Goal: Information Seeking & Learning: Learn about a topic

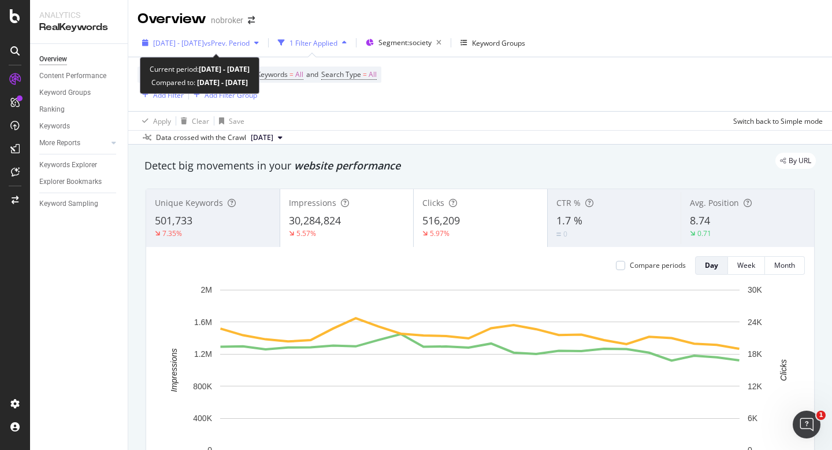
click at [204, 41] on span "[DATE] - [DATE]" at bounding box center [178, 43] width 51 height 10
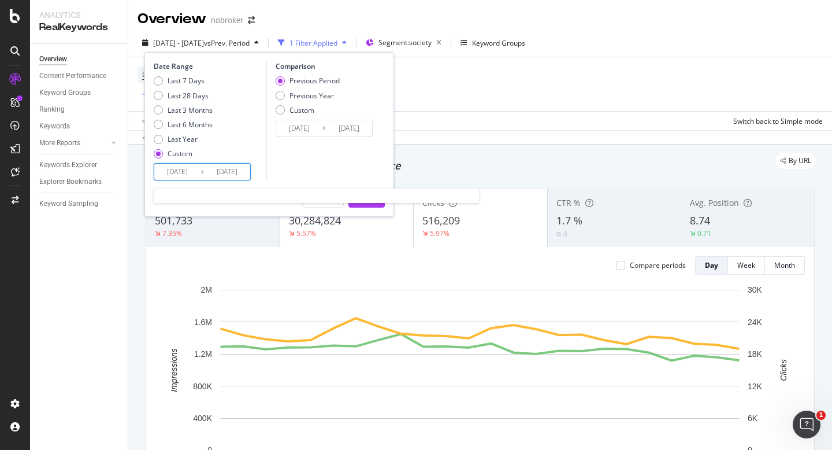
click at [183, 169] on input "[DATE]" at bounding box center [177, 172] width 46 height 16
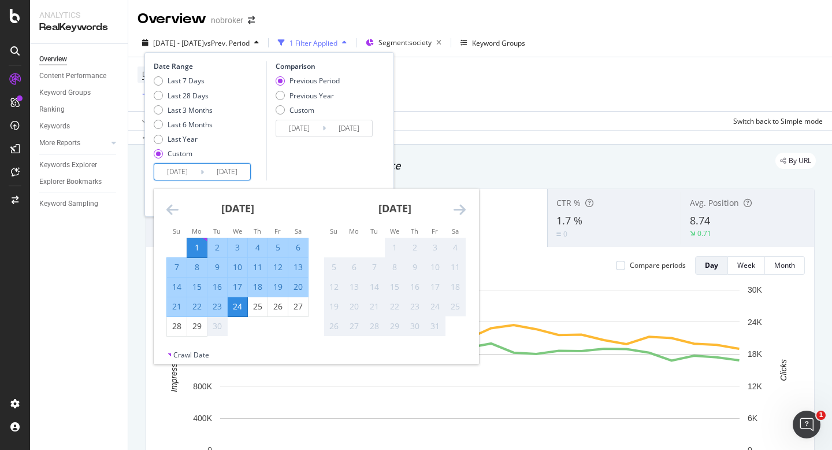
click at [192, 240] on div "1" at bounding box center [197, 247] width 20 height 19
click at [197, 326] on div "29" at bounding box center [197, 326] width 20 height 12
type input "[DATE]"
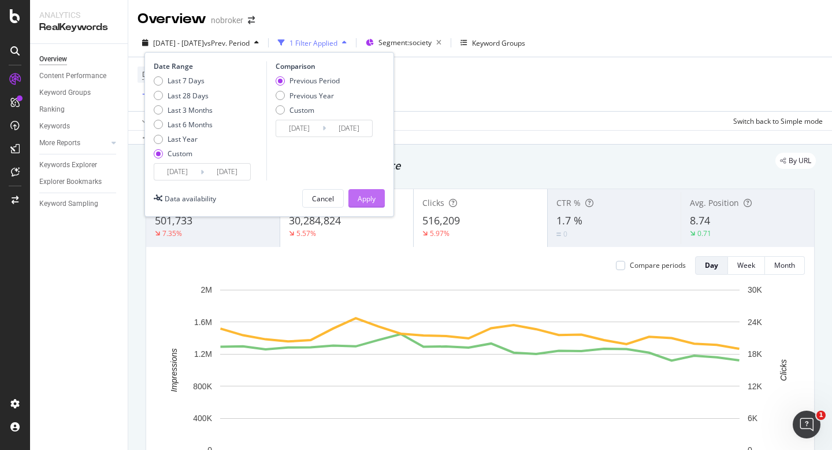
click at [373, 194] on div "Apply" at bounding box center [367, 199] width 18 height 10
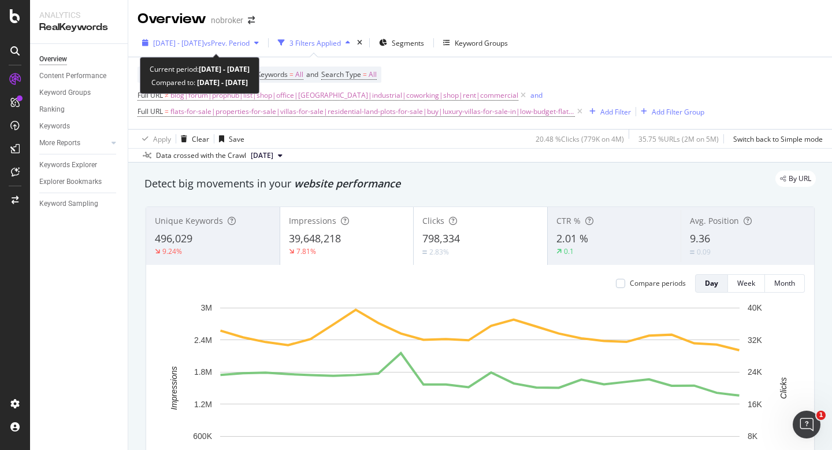
click at [209, 49] on div "[DATE] - [DATE] vs Prev. Period" at bounding box center [201, 42] width 126 height 17
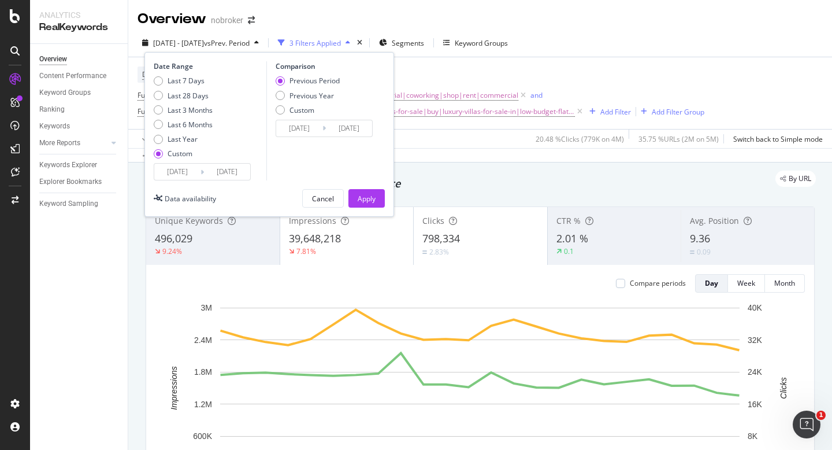
click at [169, 164] on input "[DATE]" at bounding box center [177, 172] width 46 height 16
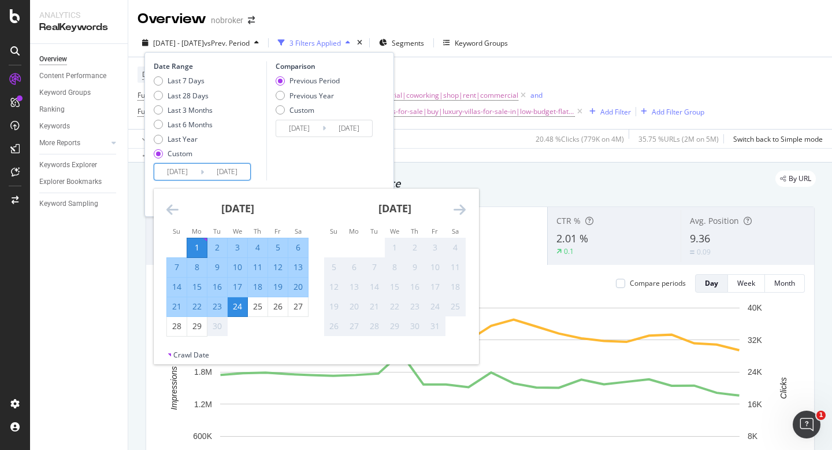
click at [197, 250] on div "1" at bounding box center [197, 248] width 20 height 12
click at [197, 329] on div "29" at bounding box center [197, 326] width 20 height 12
type input "[DATE]"
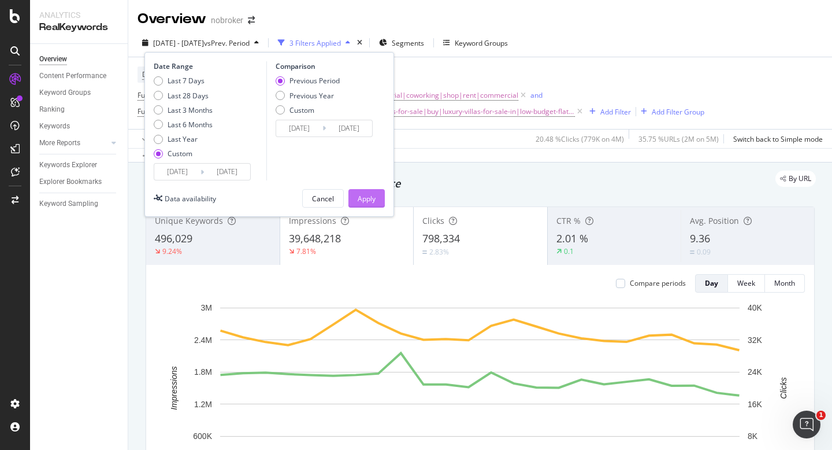
click at [362, 198] on div "Apply" at bounding box center [367, 199] width 18 height 10
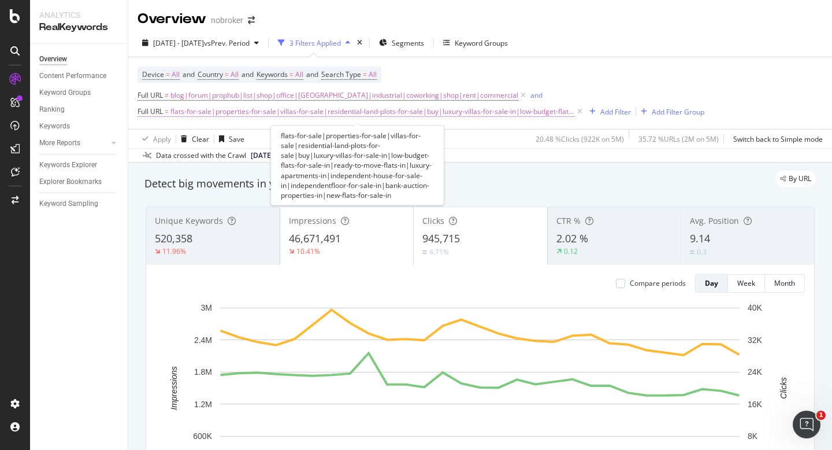
click at [274, 113] on span "flats-for-sale|properties-for-sale|villas-for-sale|residential-land-plots-for-s…" at bounding box center [373, 111] width 405 height 16
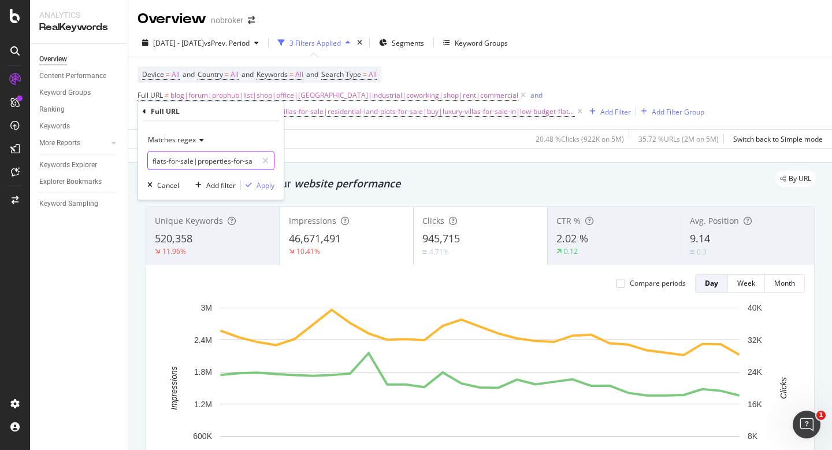
click at [218, 157] on input "flats-for-sale|properties-for-sale|villas-for-sale|residential-land-plots-for-s…" at bounding box center [202, 160] width 109 height 18
click at [233, 159] on input "flats-for-sale|properties-for-sale|villas-for-sale|residential-land-plots-for-s…" at bounding box center [202, 160] width 109 height 18
drag, startPoint x: 196, startPoint y: 162, endPoint x: 147, endPoint y: 159, distance: 48.7
click at [148, 159] on input "flats-for-sale|properties-for-sale|villas-for-sale|residential-land-plots-for-s…" at bounding box center [202, 160] width 109 height 18
type input "properties-for-sale-in"
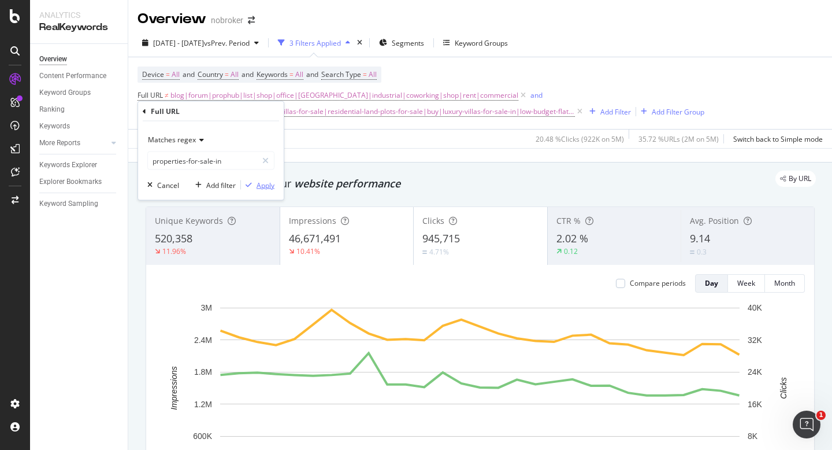
click at [257, 184] on div "Apply" at bounding box center [266, 185] width 18 height 10
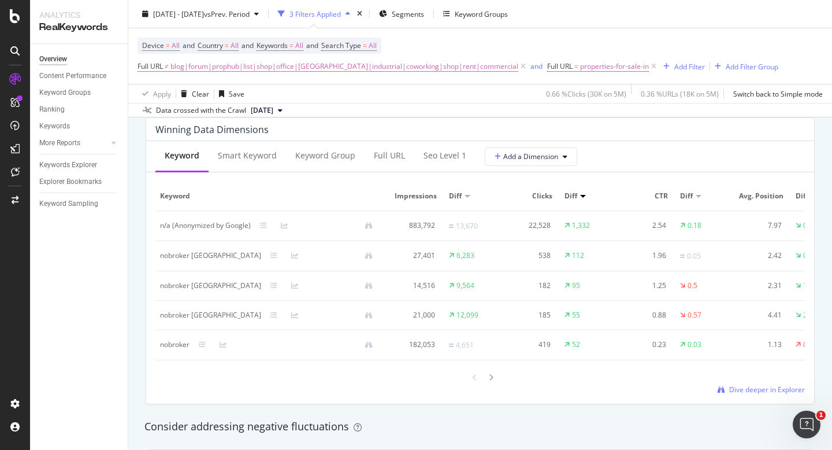
scroll to position [1047, 0]
click at [493, 379] on icon at bounding box center [491, 376] width 5 height 7
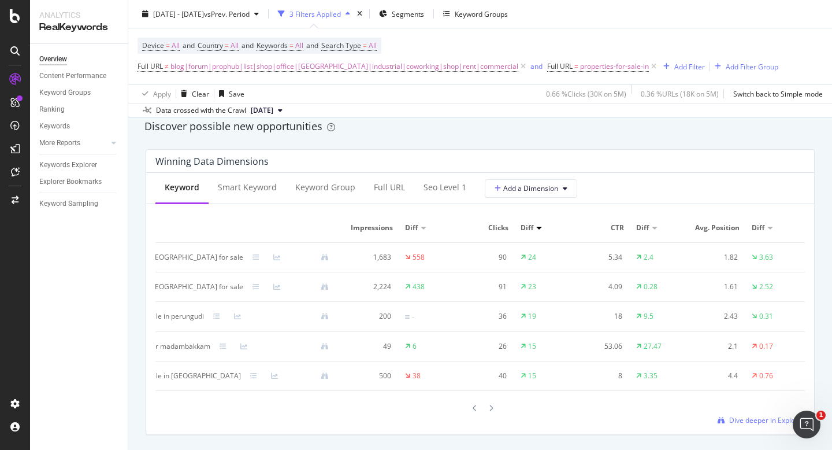
scroll to position [0, 0]
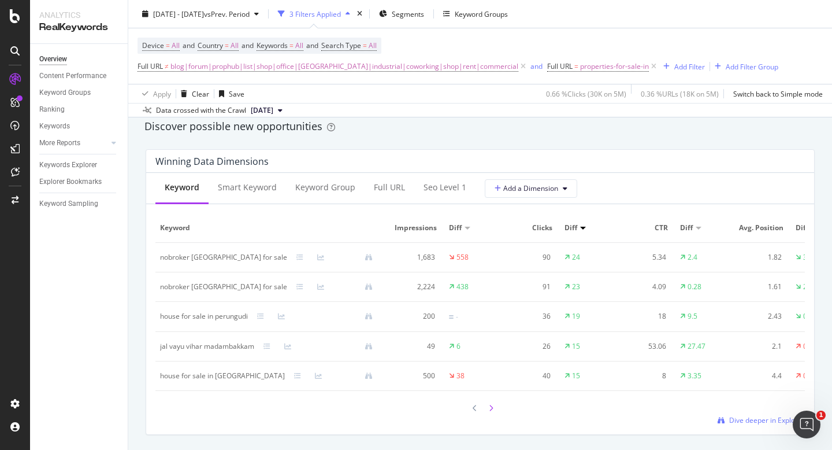
click at [489, 409] on icon at bounding box center [491, 408] width 5 height 7
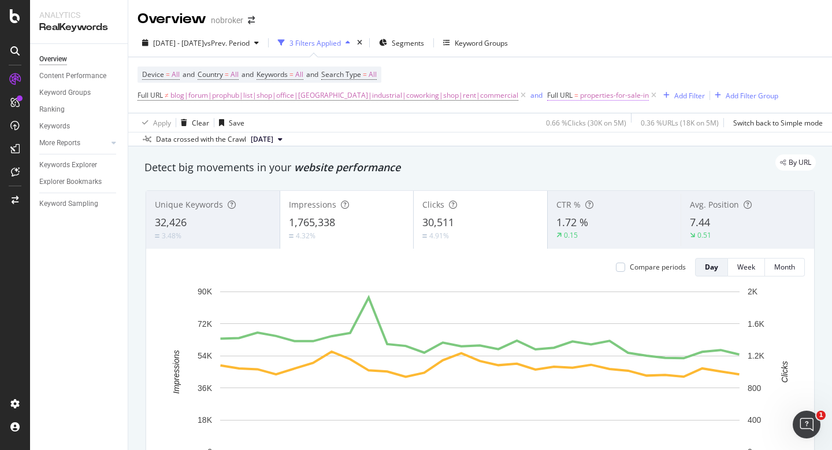
click at [580, 97] on span "properties-for-sale-in" at bounding box center [614, 95] width 69 height 16
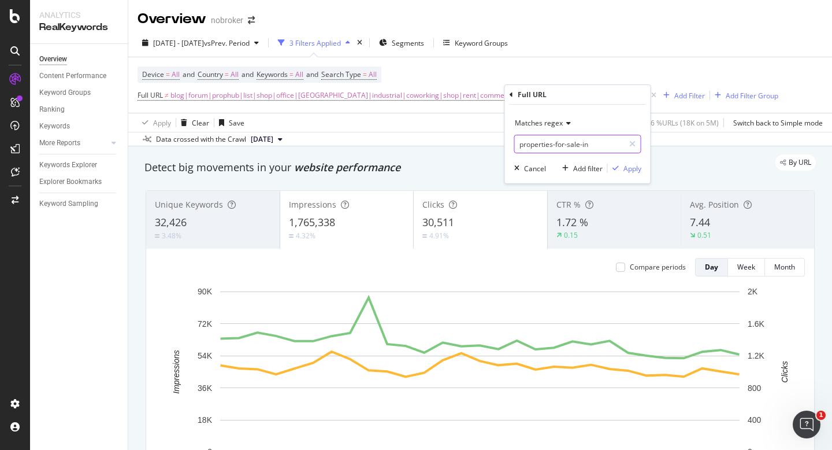
click at [551, 147] on input "properties-for-sale-in" at bounding box center [569, 144] width 109 height 18
paste input "|villas-for-sale|residential-land-plots-for-sale|buy|luxury-villas-for-sale-in|…"
drag, startPoint x: 557, startPoint y: 147, endPoint x: 635, endPoint y: 159, distance: 79.0
click at [635, 159] on div "Matches regex |villas-for-sale|residential-land-plots-for-sale|buy|luxury-villa…" at bounding box center [578, 144] width 146 height 79
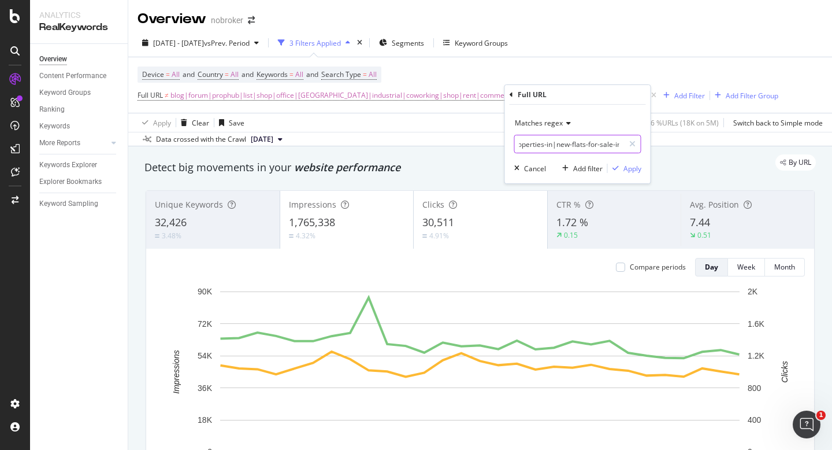
click at [556, 145] on input "|villas-for-sale|residential-land-plots-for-sale|buy|luxury-villas-for-sale-in|…" at bounding box center [569, 144] width 109 height 18
type input "new-flats-for-sale-in"
click at [624, 171] on div "Apply" at bounding box center [633, 169] width 18 height 10
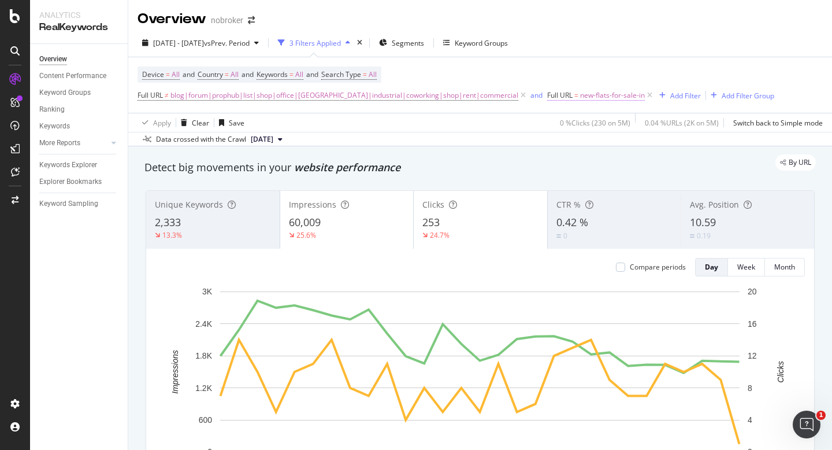
click at [580, 97] on span "new-flats-for-sale-in" at bounding box center [612, 95] width 65 height 16
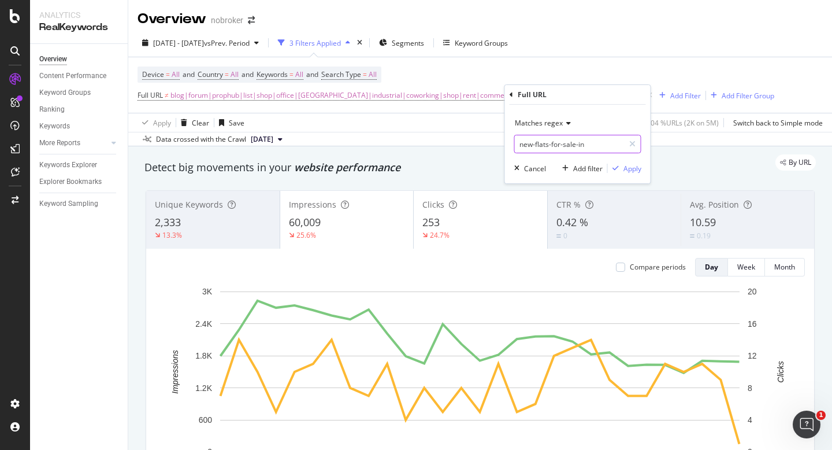
click at [571, 144] on input "new-flats-for-sale-in" at bounding box center [569, 144] width 109 height 18
paste input "|villas-for-sale|residential-land-plots-for-sale|buy|luxury-villas-for-sale-in|…"
type input "bank-auction-properties-in"
click at [635, 171] on div "Apply" at bounding box center [633, 169] width 18 height 10
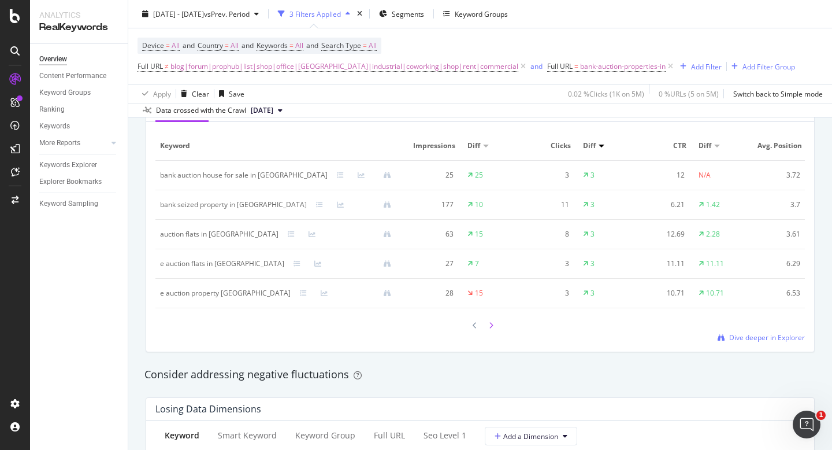
click at [491, 327] on icon at bounding box center [491, 325] width 5 height 7
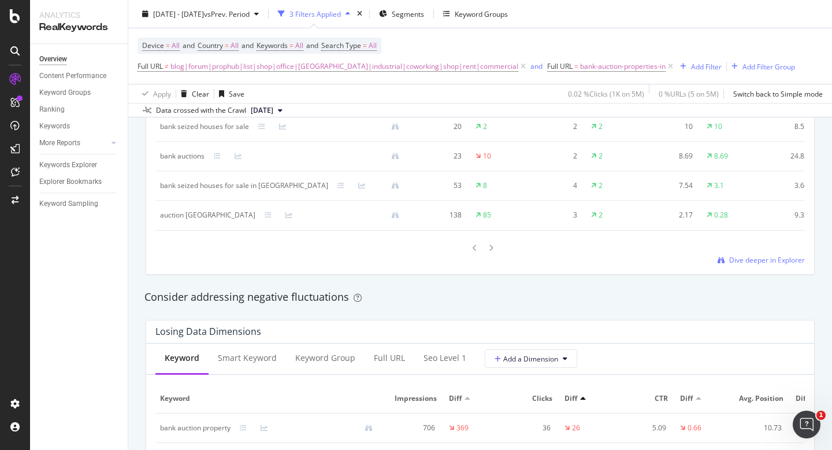
scroll to position [1176, 0]
click at [490, 249] on icon at bounding box center [491, 246] width 5 height 7
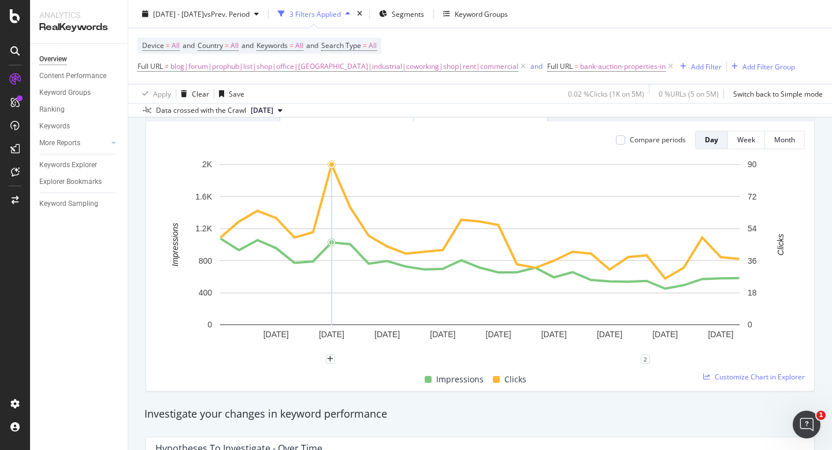
scroll to position [0, 0]
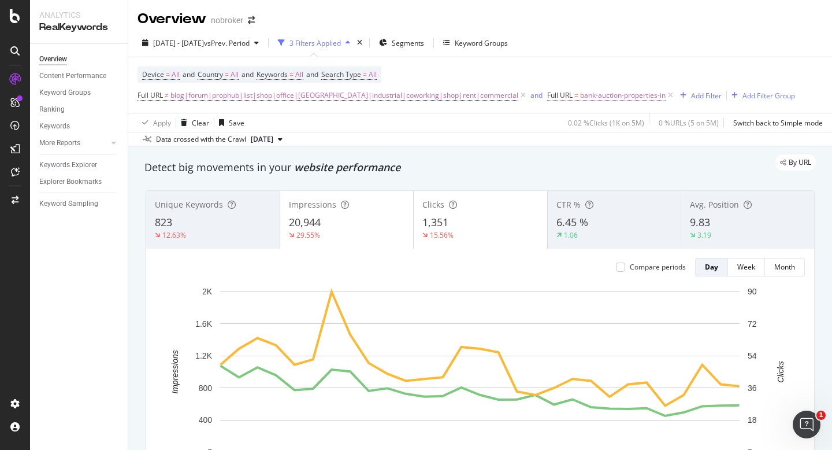
click at [590, 95] on span "bank-auction-properties-in" at bounding box center [623, 95] width 86 height 16
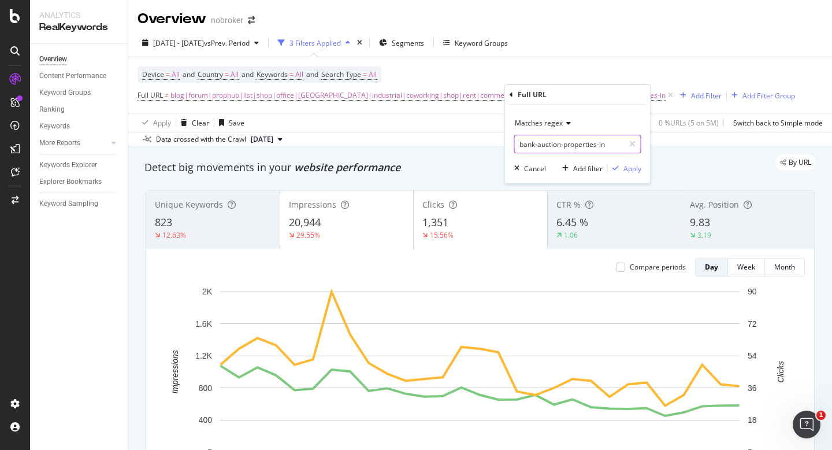
click at [554, 150] on input "bank-auction-properties-in" at bounding box center [569, 144] width 109 height 18
paste input "|villas-for-sale|residential-land-plots-for-sale|buy|luxury-villas-for-sale-in|…"
drag, startPoint x: 527, startPoint y: 146, endPoint x: 518, endPoint y: 138, distance: 11.9
click at [518, 139] on input "|villas-for-sale|residential-land-plots-for-sale|buy|luxury-villas-for-sale-in|…" at bounding box center [569, 144] width 109 height 18
type input "independentfloor-for-sale-in"
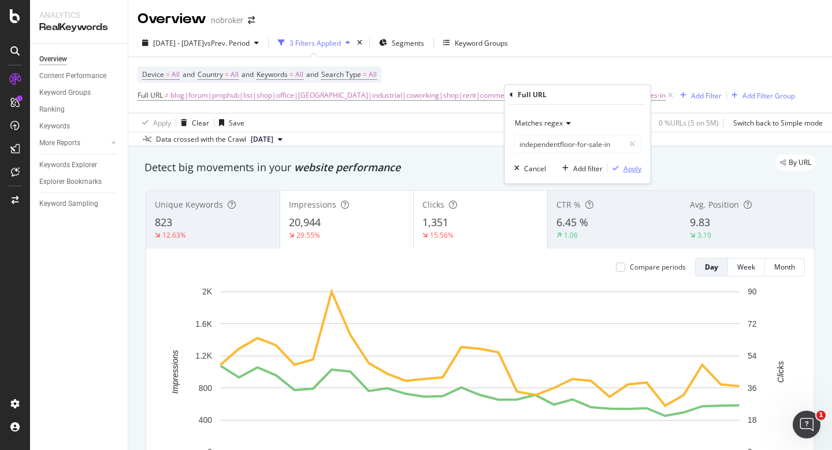
click at [629, 169] on div "Apply" at bounding box center [633, 169] width 18 height 10
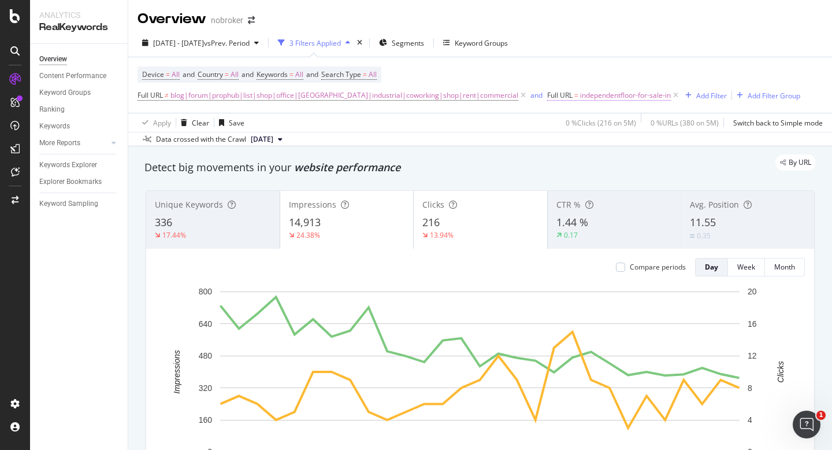
click at [580, 99] on span "independentfloor-for-sale-in" at bounding box center [625, 95] width 91 height 16
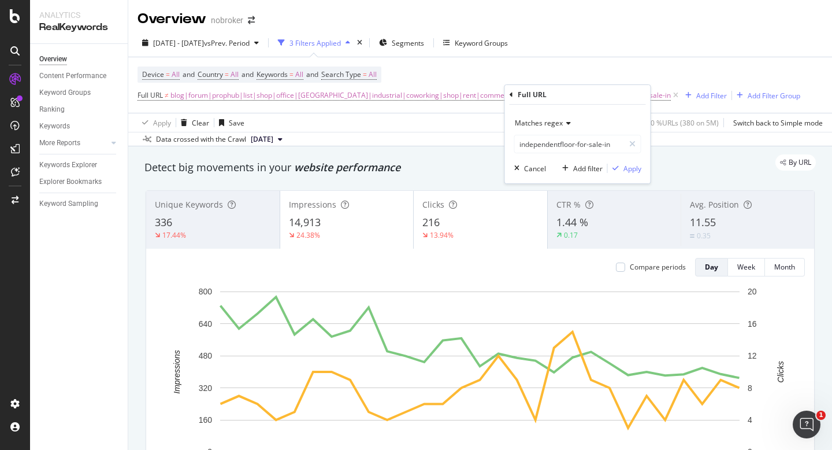
click at [443, 140] on div "Data crossed with the Crawl 2025 Sep. 1st" at bounding box center [480, 139] width 704 height 14
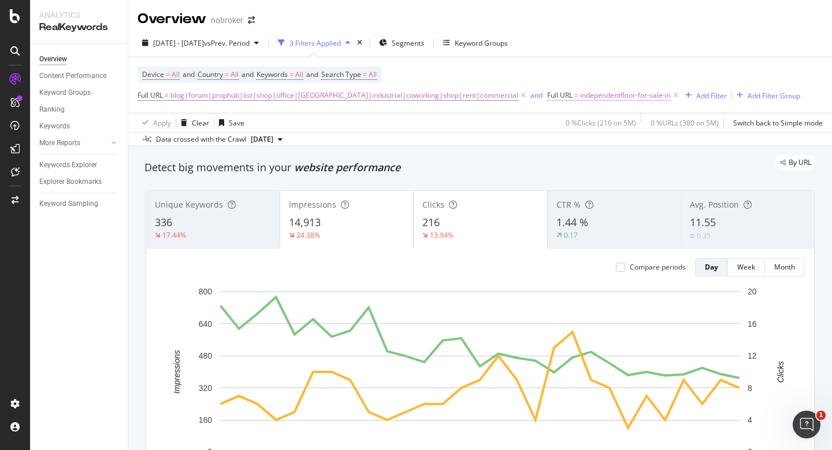
click at [580, 91] on span "independentfloor-for-sale-in" at bounding box center [625, 95] width 91 height 16
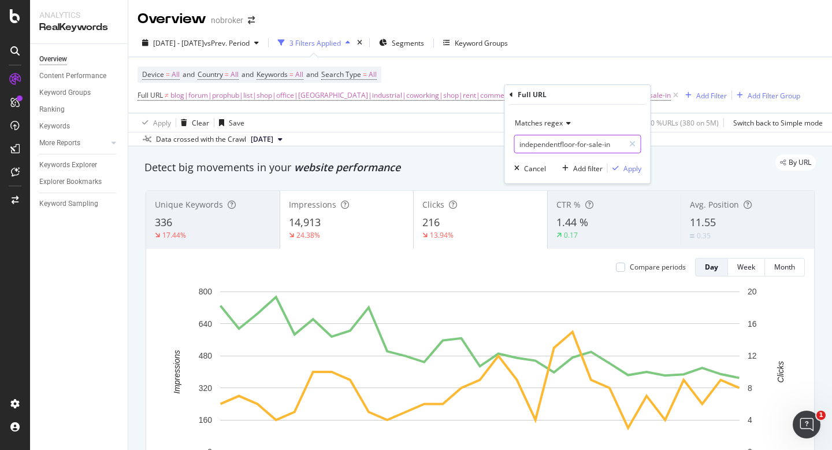
click at [552, 141] on input "independentfloor-for-sale-in" at bounding box center [569, 144] width 109 height 18
paste input "|villas-for-sale|residential-land-plots-for-sale|buy|luxury-villas-for-sale-in|…"
click at [516, 146] on input "|villas-for-sale|residential-land-plots-for-sale|buy|luxury-villas-for-sale-in|…" at bounding box center [569, 144] width 109 height 18
type input "independent-house-for-sale-in"
click at [627, 171] on div "Apply" at bounding box center [633, 169] width 18 height 10
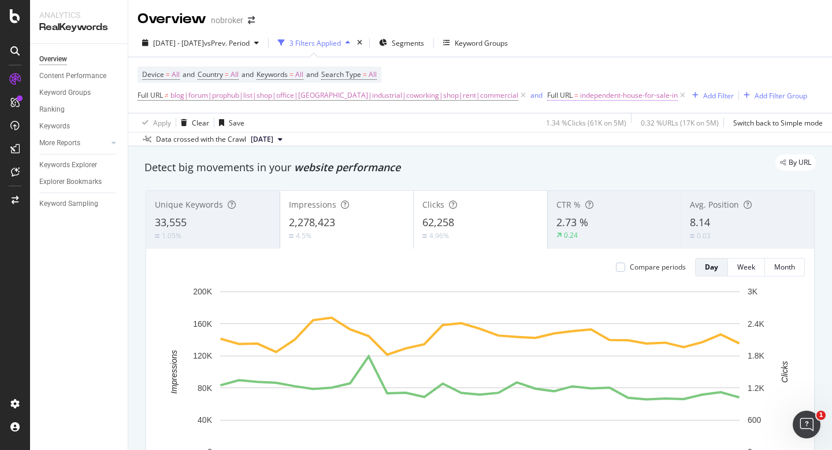
click at [580, 94] on span "independent-house-for-sale-in" at bounding box center [629, 95] width 98 height 16
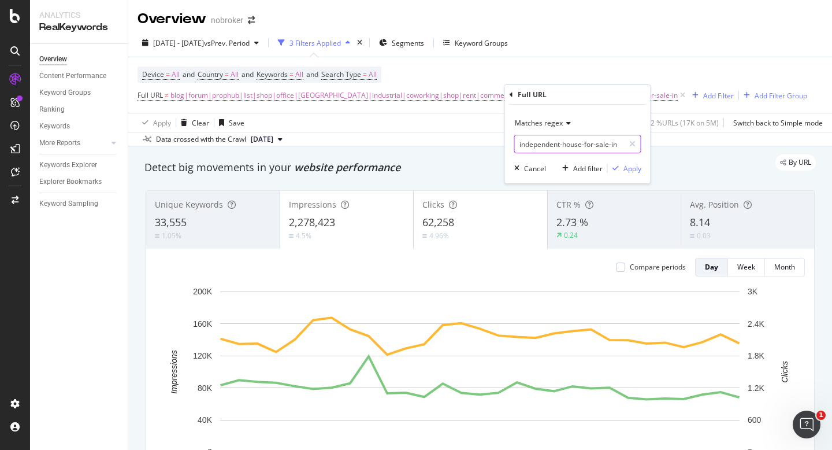
click at [562, 143] on input "independent-house-for-sale-in" at bounding box center [569, 144] width 109 height 18
paste input "|villas-for-sale|residential-land-plots-for-sale|buy|luxury-villas-for-sale-in|…"
click at [547, 146] on input "|villas-for-sale|residential-land-plots-for-sale|buy|luxury-villas-for-sale-in|…" at bounding box center [569, 144] width 109 height 18
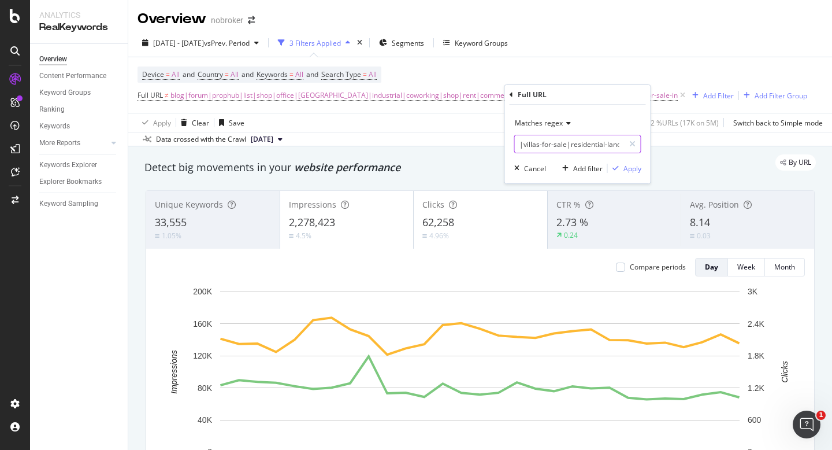
click at [568, 146] on input "|villas-for-sale|residential-land-plots-for-sale|buy|luxury-villas-for-sale-in|…" at bounding box center [569, 144] width 109 height 18
drag, startPoint x: 566, startPoint y: 146, endPoint x: 696, endPoint y: 155, distance: 130.4
click at [696, 155] on body "Analytics RealKeywords Overview Content Performance Keyword Groups Ranking Keyw…" at bounding box center [416, 225] width 832 height 450
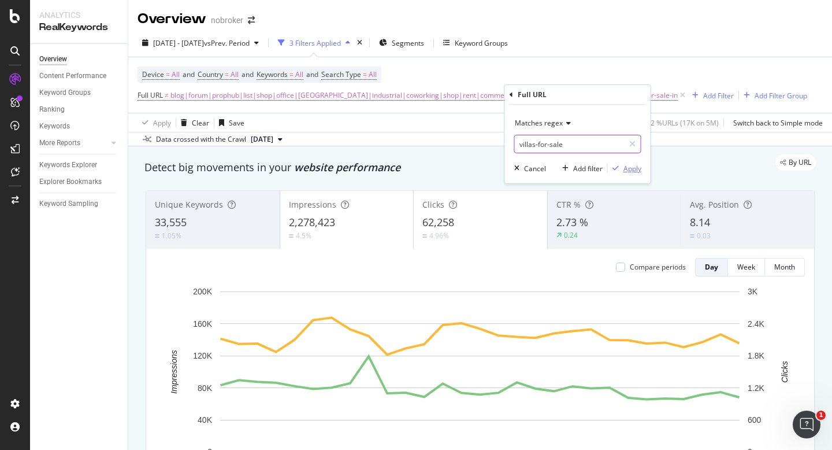
type input "villas-for-sale"
click at [629, 168] on div "Apply" at bounding box center [633, 169] width 18 height 10
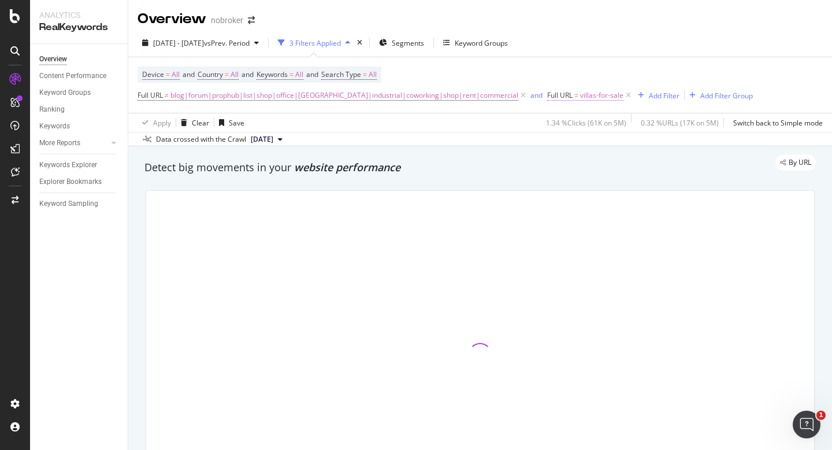
click at [580, 98] on span "villas-for-sale" at bounding box center [601, 95] width 43 height 16
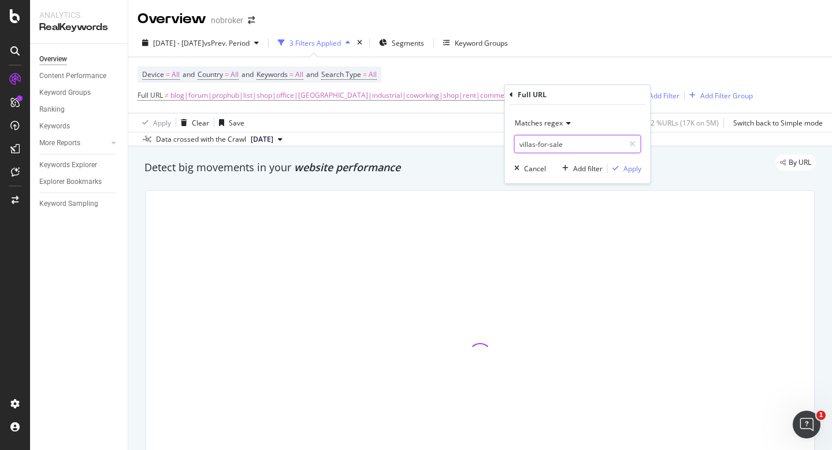
click at [527, 146] on input "villas-for-sale" at bounding box center [569, 144] width 109 height 18
type input "/villas-for-sale"
click at [629, 170] on div "Apply" at bounding box center [633, 169] width 18 height 10
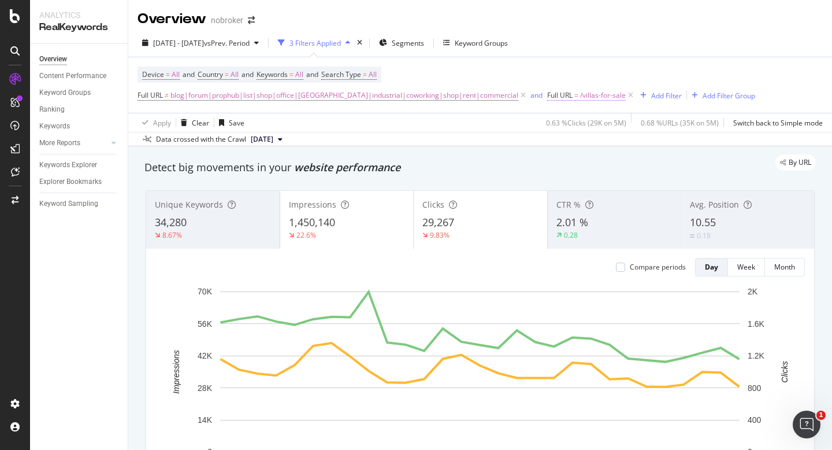
click at [580, 100] on span "/villas-for-sale" at bounding box center [603, 95] width 46 height 16
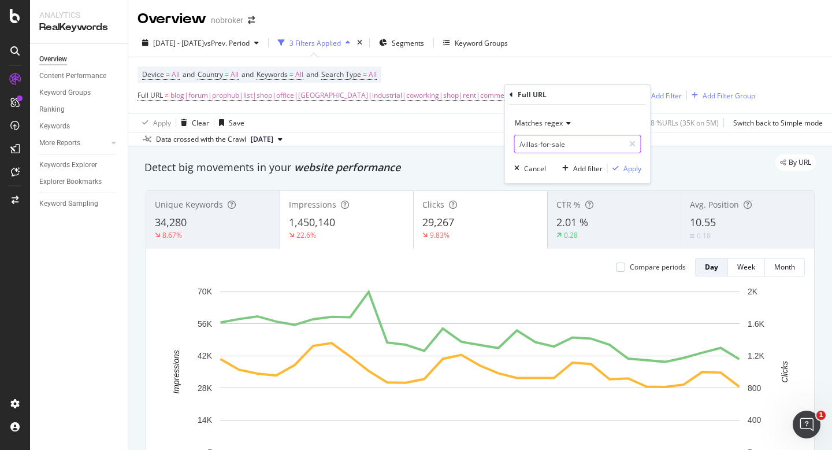
click at [554, 143] on input "/villas-for-sale" at bounding box center [569, 144] width 109 height 18
paste input "|residential-land-plots-for-sale|buy|luxury-villas-for-sale-in|low-budget-flats…"
drag, startPoint x: 552, startPoint y: 145, endPoint x: 513, endPoint y: 148, distance: 39.5
click at [513, 148] on div "Matches regex |residential-land-plots-for-sale|buy|luxury-villas-for-sale-in|lo…" at bounding box center [578, 144] width 146 height 79
type input "luxury-apartments-in"
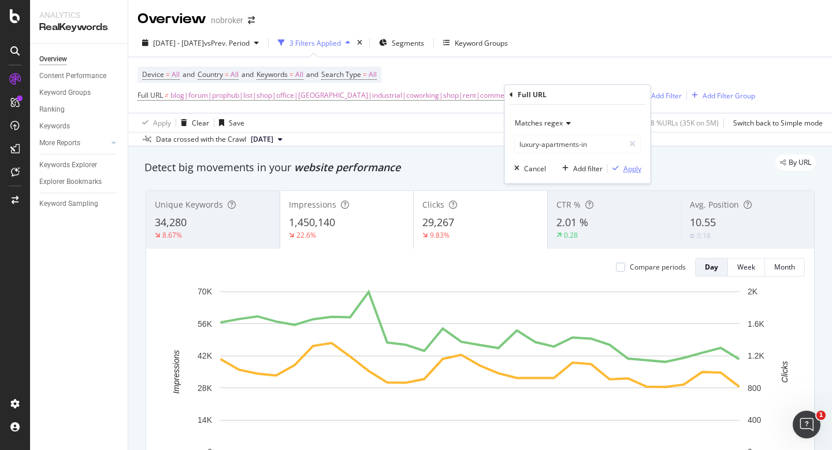
click at [635, 171] on div "Apply" at bounding box center [633, 169] width 18 height 10
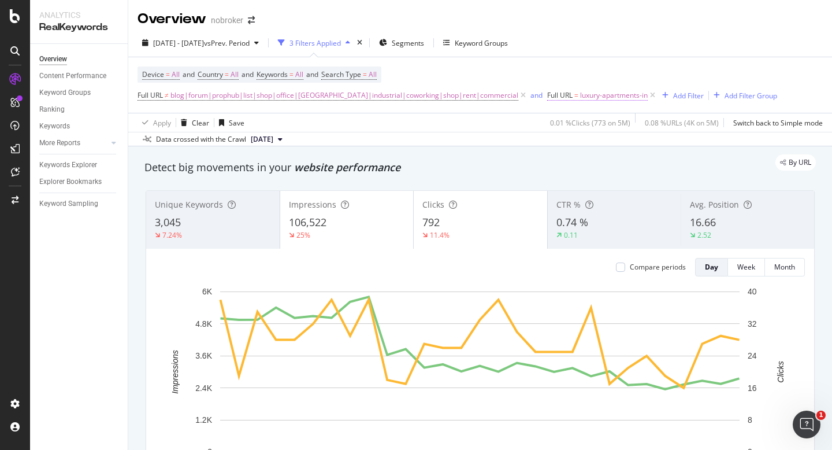
click at [580, 101] on span "luxury-apartments-in" at bounding box center [614, 95] width 68 height 16
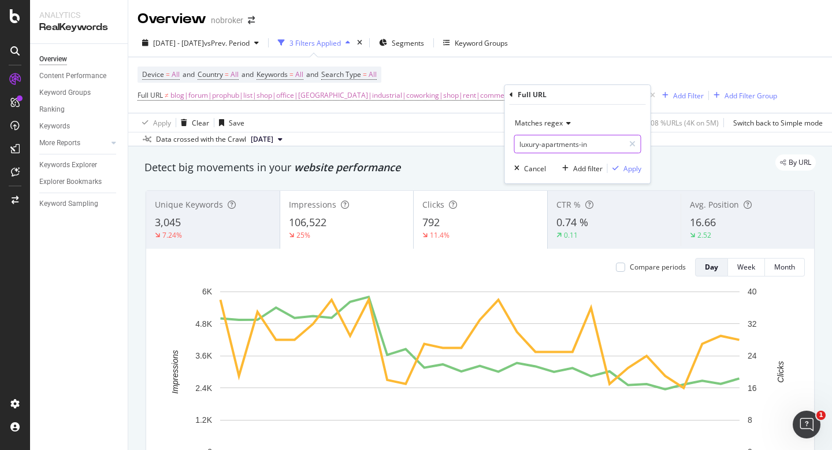
click at [569, 150] on input "luxury-apartments-in" at bounding box center [569, 144] width 109 height 18
paste input "|residential-land-plots-for-sale|buy|luxury-villas-for-sale-in|low-budget-flats…"
drag, startPoint x: 549, startPoint y: 146, endPoint x: 517, endPoint y: 148, distance: 31.3
click at [517, 148] on input "|residential-land-plots-for-sale|buy|luxury-villas-for-sale-in|low-budget-flats…" at bounding box center [569, 144] width 109 height 18
type input "ready-to-move-flats-in"
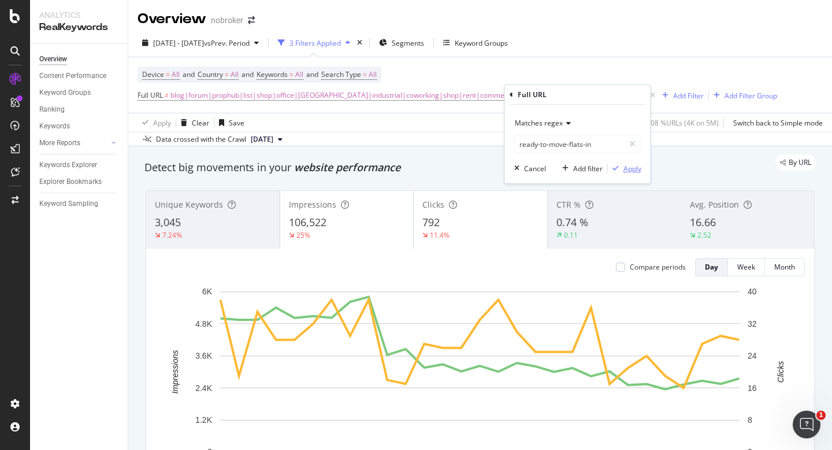
click at [630, 170] on div "Apply" at bounding box center [633, 169] width 18 height 10
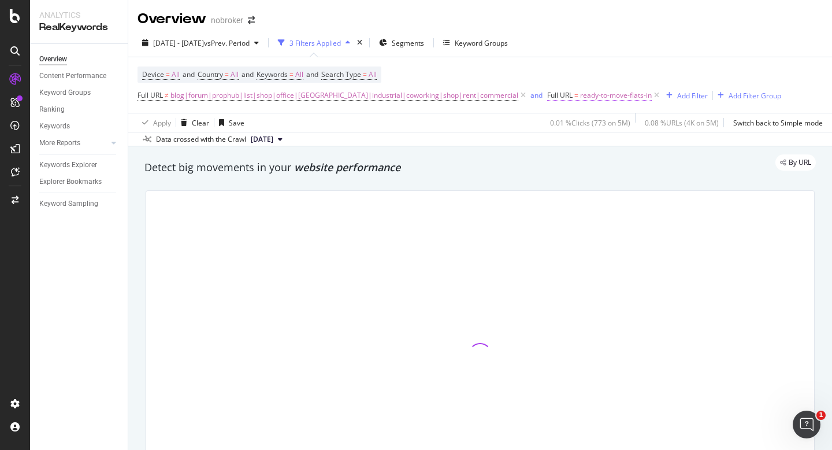
click at [580, 95] on span "ready-to-move-flats-in" at bounding box center [616, 95] width 72 height 16
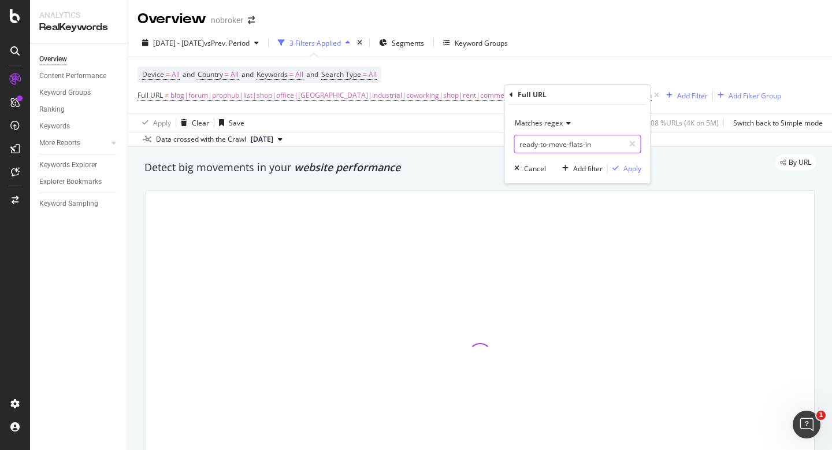
click at [598, 146] on input "ready-to-move-flats-in" at bounding box center [569, 144] width 109 height 18
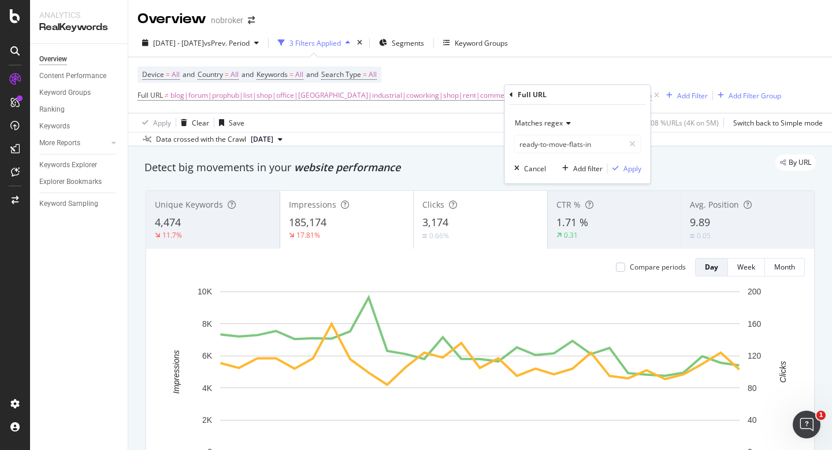
click at [464, 133] on div "Data crossed with the Crawl 2025 Sep. 1st" at bounding box center [480, 139] width 704 height 14
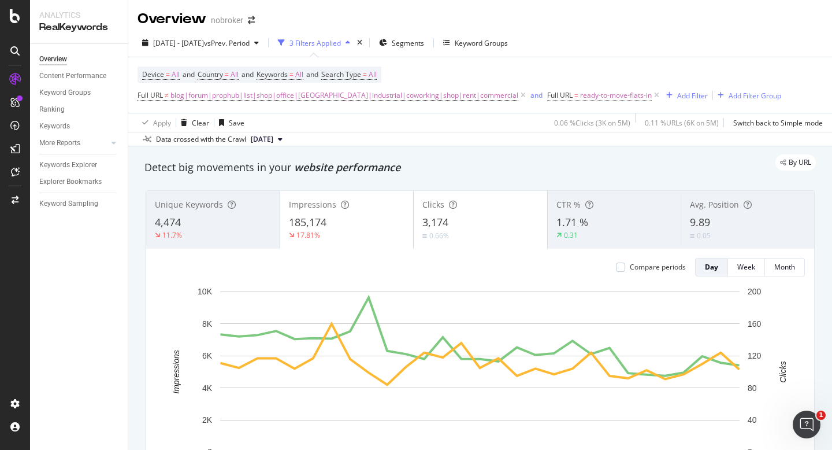
click at [580, 94] on span "ready-to-move-flats-in" at bounding box center [616, 95] width 72 height 16
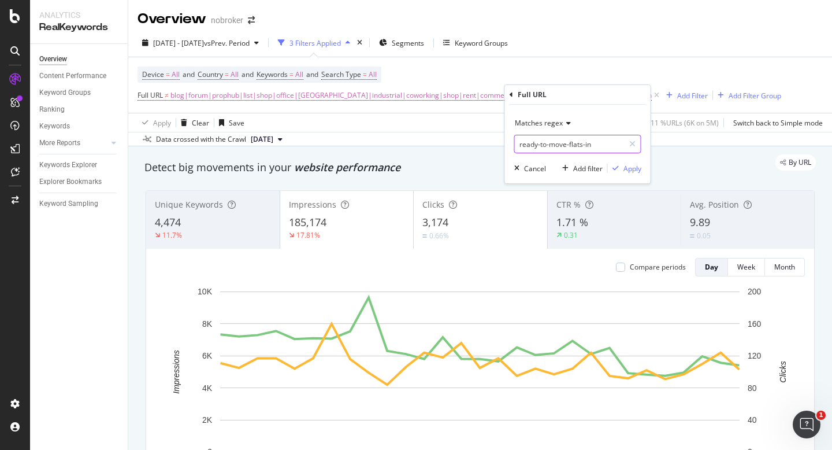
click at [579, 145] on input "ready-to-move-flats-in" at bounding box center [569, 144] width 109 height 18
paste input "|residential-land-plots-for-sale|buy|luxury-villas-for-sale-in|low-budget-flats…"
drag, startPoint x: 532, startPoint y: 144, endPoint x: 520, endPoint y: 145, distance: 12.7
click at [520, 145] on input "|residential-land-plots-for-sale|buy|luxury-villas-for-sale-in|low-budget-flats…" at bounding box center [569, 144] width 109 height 18
type input "low-budget-flats-for-sale-in"
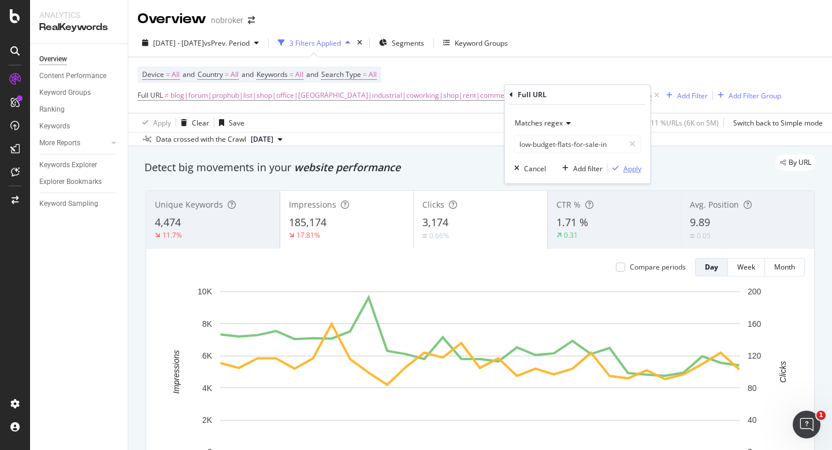
click at [631, 168] on div "Apply" at bounding box center [633, 169] width 18 height 10
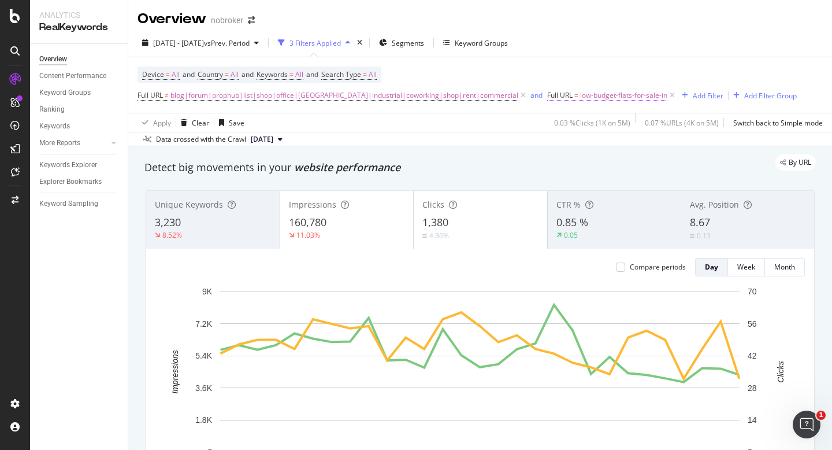
click at [580, 93] on span "low-budget-flats-for-sale-in" at bounding box center [623, 95] width 87 height 16
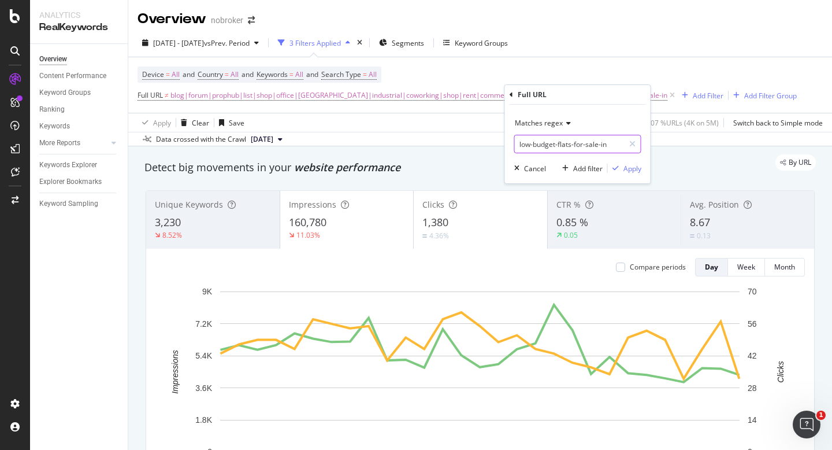
click at [583, 144] on input "low-budget-flats-for-sale-in" at bounding box center [569, 144] width 109 height 18
paste input "|residential-land-plots-for-sale|buy|luxury-villas-for-sale-in|"
drag, startPoint x: 547, startPoint y: 144, endPoint x: 514, endPoint y: 147, distance: 32.5
click at [515, 147] on input "|residential-land-plots-for-sale|buy|luxury-villas-for-sale-in" at bounding box center [569, 144] width 109 height 18
type input "luxury-villas-for-sale-in"
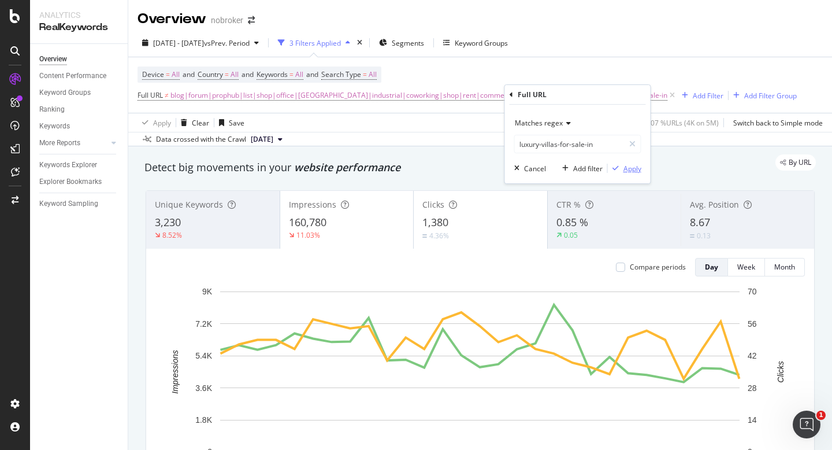
click at [623, 169] on div "button" at bounding box center [616, 168] width 16 height 7
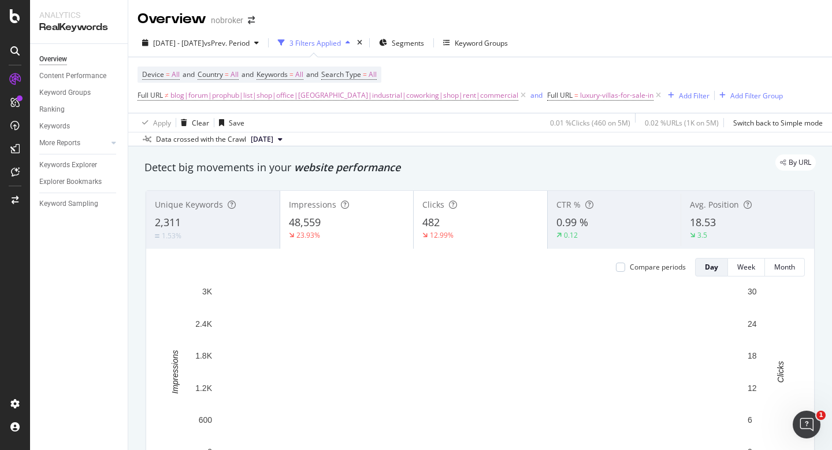
scroll to position [732, 0]
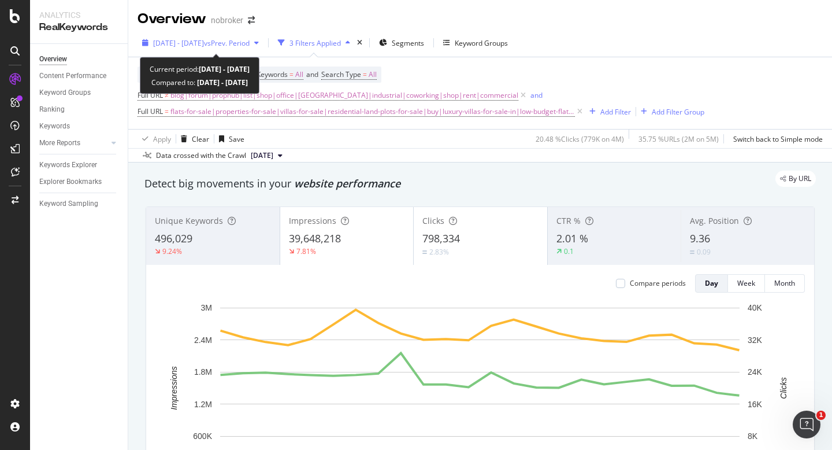
click at [204, 40] on span "[DATE] - [DATE]" at bounding box center [178, 43] width 51 height 10
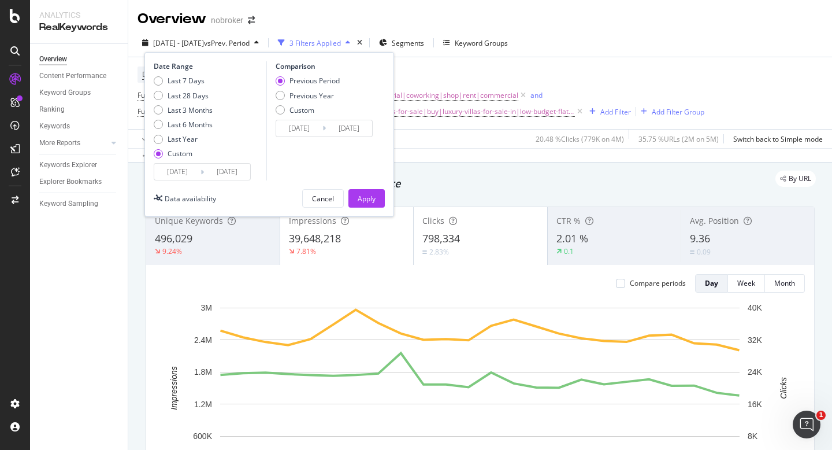
click at [171, 179] on input "[DATE]" at bounding box center [177, 172] width 46 height 16
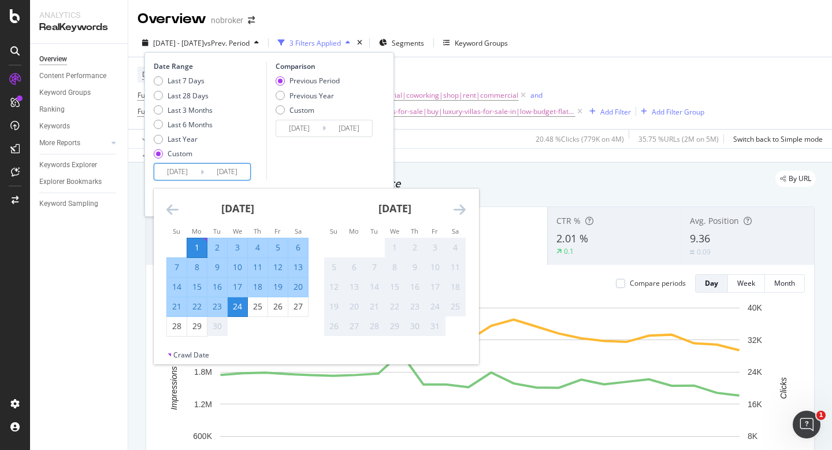
click at [171, 170] on input "[DATE]" at bounding box center [177, 172] width 46 height 16
click at [204, 250] on div "1" at bounding box center [197, 248] width 20 height 12
click at [197, 320] on div "29" at bounding box center [197, 326] width 20 height 12
type input "[DATE]"
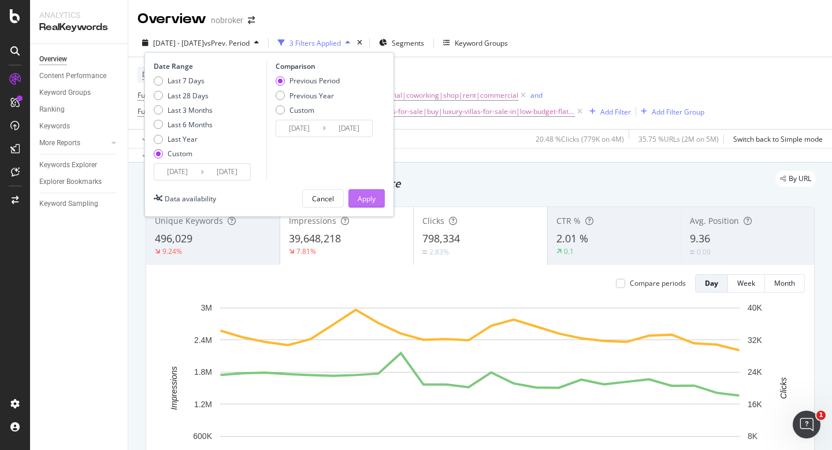
click at [362, 199] on div "Apply" at bounding box center [367, 199] width 18 height 10
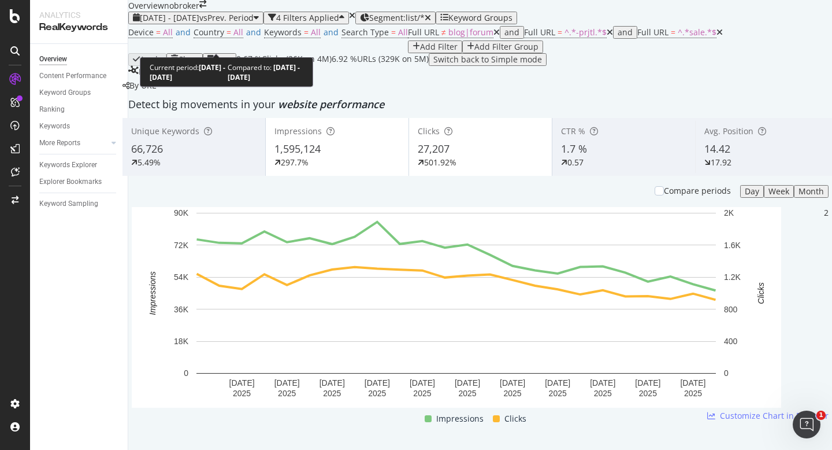
click at [195, 23] on div "[DATE] - [DATE] vs Prev. Period" at bounding box center [196, 17] width 126 height 9
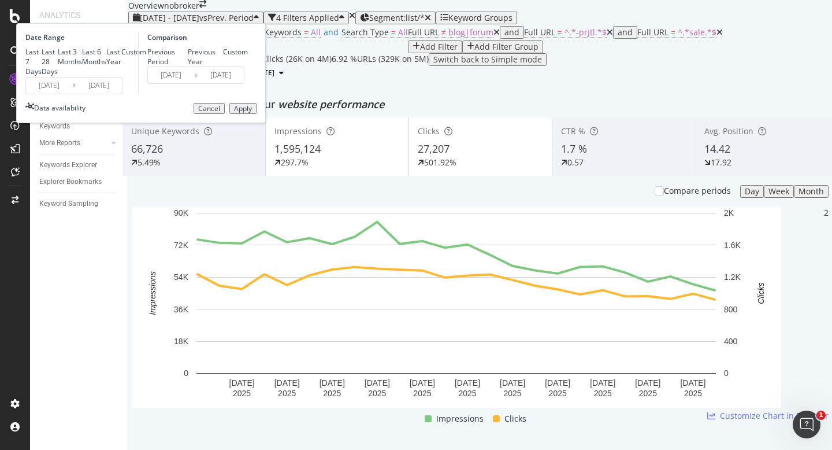
click at [72, 94] on input "[DATE]" at bounding box center [49, 85] width 46 height 16
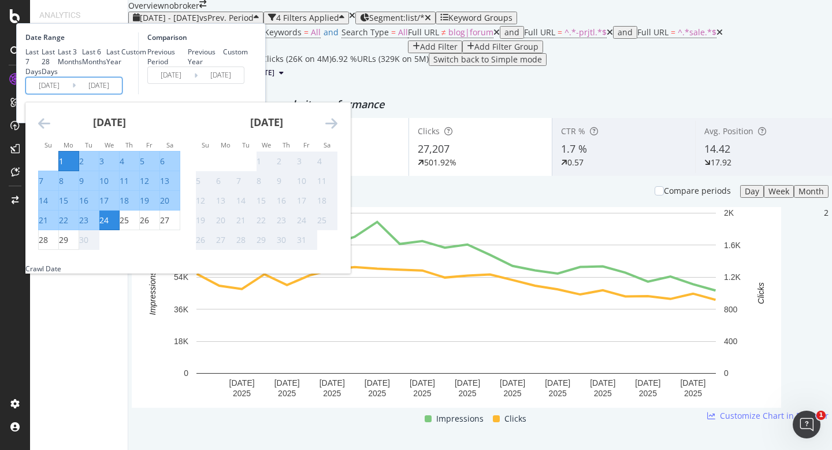
click at [64, 167] on div "1" at bounding box center [61, 161] width 5 height 12
click at [68, 246] on div "29" at bounding box center [63, 240] width 9 height 12
type input "[DATE]"
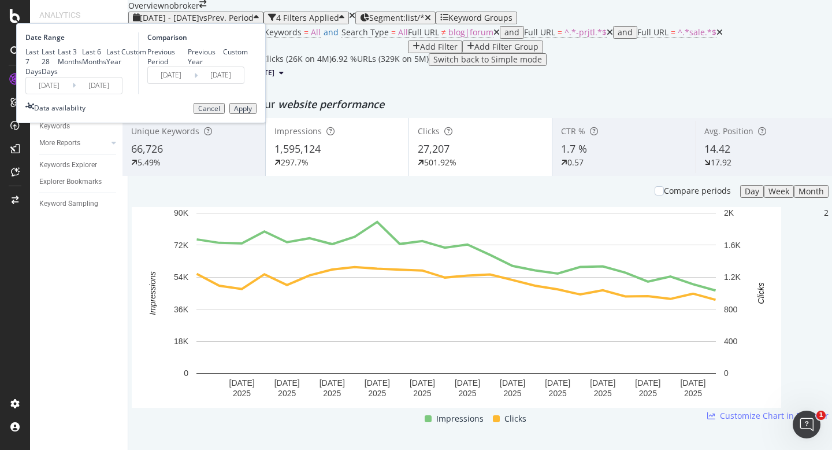
click at [252, 113] on div "Apply" at bounding box center [243, 109] width 18 height 8
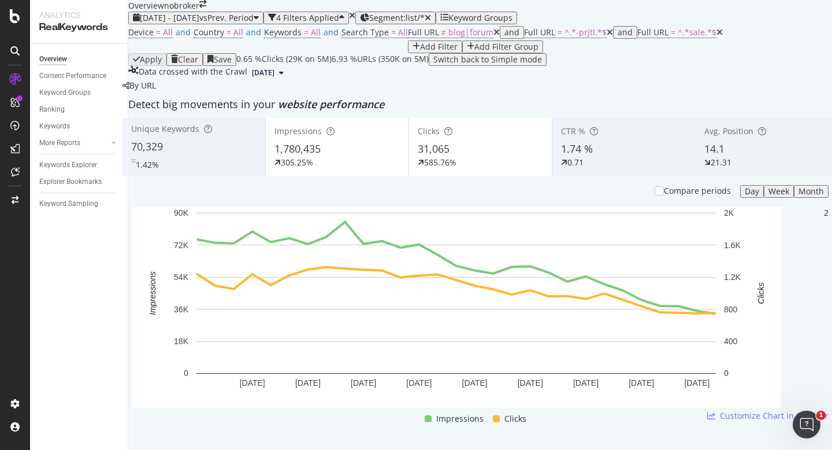
click at [717, 36] on icon at bounding box center [720, 32] width 6 height 8
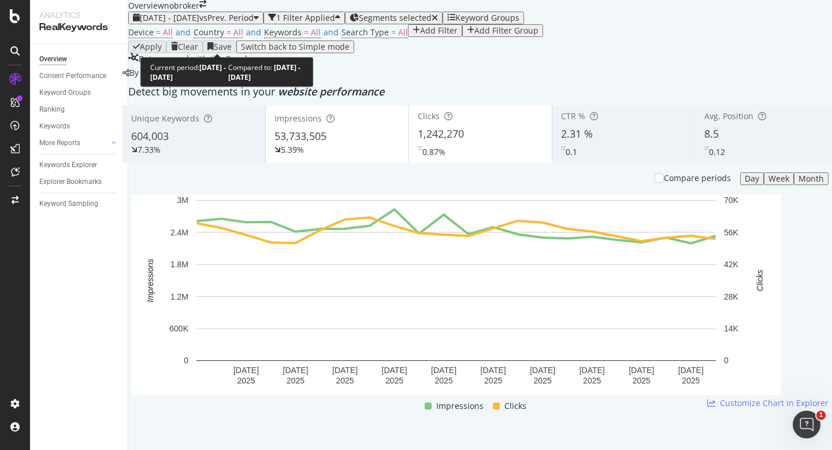
click at [207, 23] on div "2025 Sep. 1st - Sep. 22nd vs Prev. Period" at bounding box center [196, 17] width 126 height 9
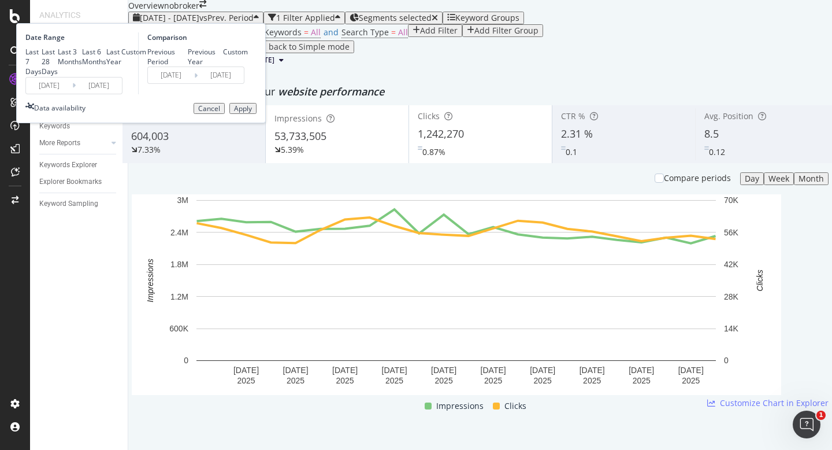
click at [72, 94] on input "[DATE]" at bounding box center [49, 85] width 46 height 16
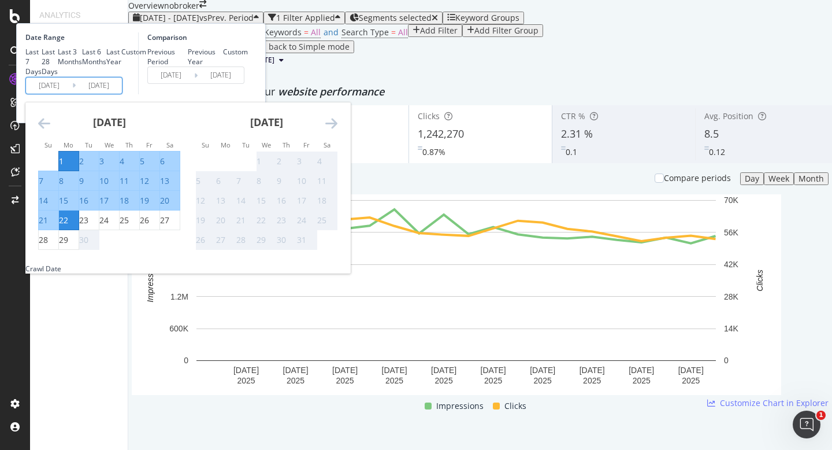
click at [64, 167] on div "1" at bounding box center [61, 161] width 5 height 12
click at [68, 246] on div "29" at bounding box center [63, 240] width 9 height 12
type input "[DATE]"
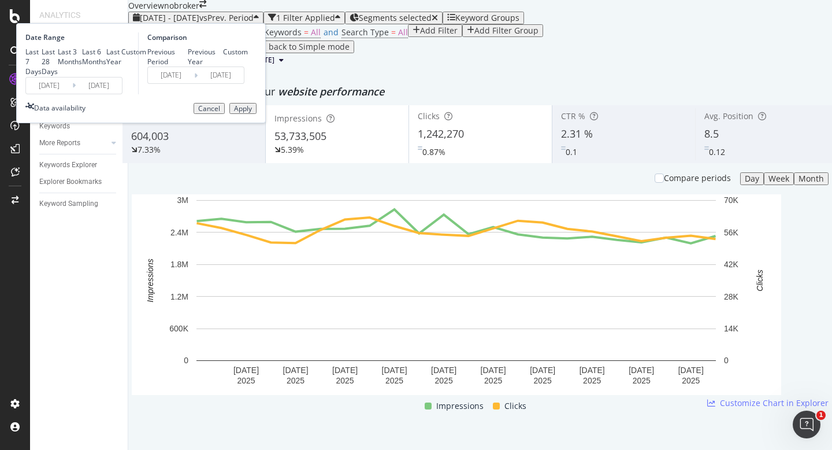
click at [252, 113] on div "Apply" at bounding box center [243, 109] width 18 height 8
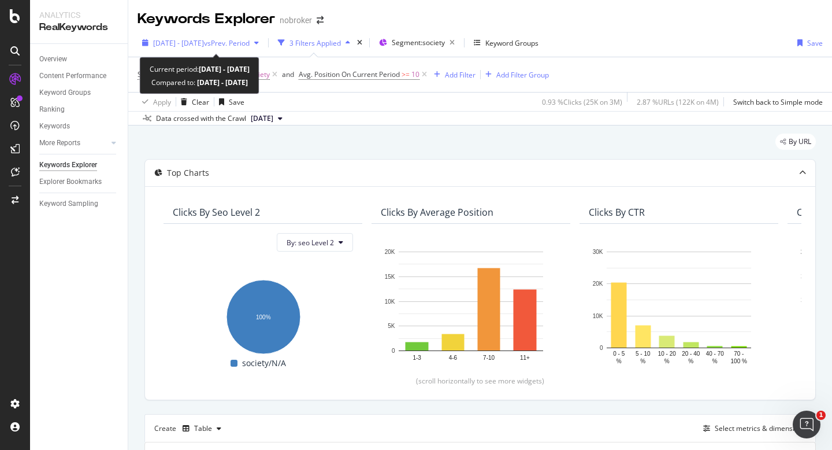
click at [165, 35] on div "2025 Sep. 1st - Sep. 16th vs Prev. Period" at bounding box center [201, 42] width 126 height 17
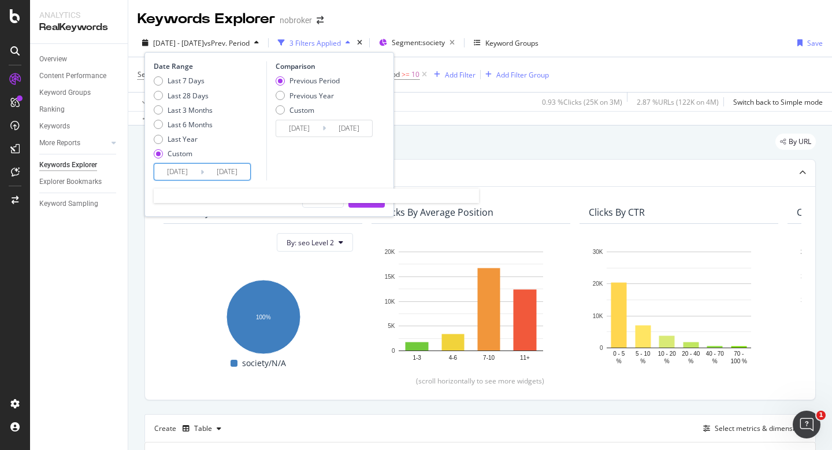
click at [169, 172] on input "[DATE]" at bounding box center [177, 172] width 46 height 16
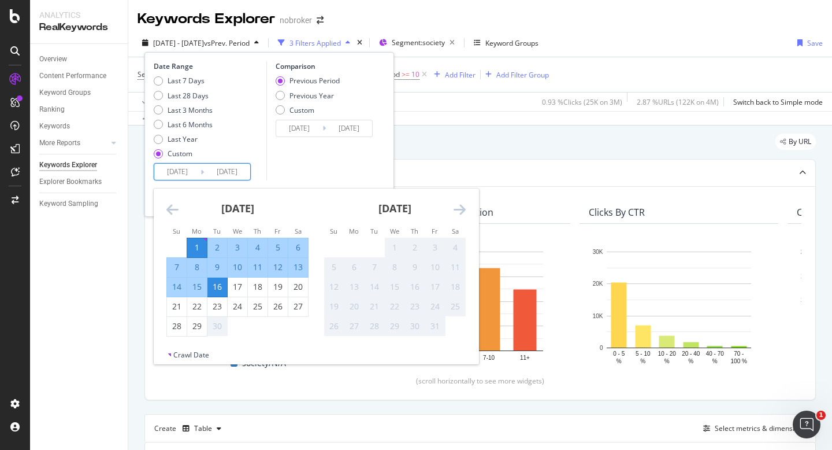
click at [195, 249] on div "1" at bounding box center [197, 248] width 20 height 12
click at [197, 325] on div "29" at bounding box center [197, 326] width 20 height 12
type input "[DATE]"
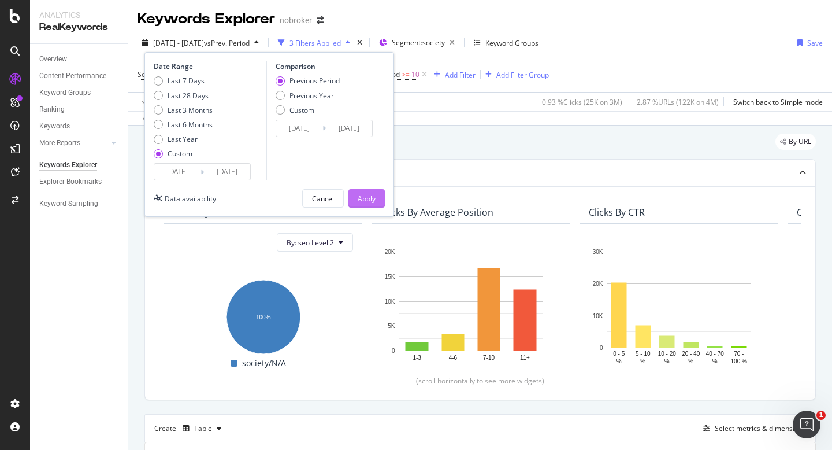
click at [363, 200] on div "Apply" at bounding box center [367, 199] width 18 height 10
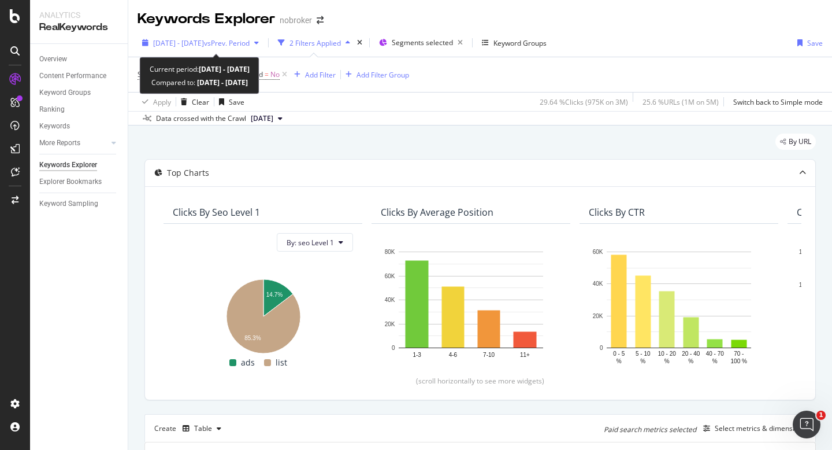
click at [209, 35] on div "[DATE] - [DATE] vs Prev. Period" at bounding box center [201, 42] width 126 height 17
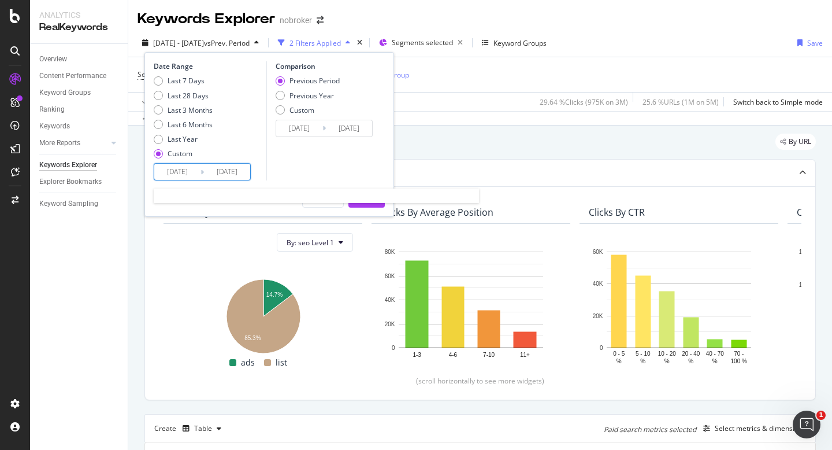
click at [175, 169] on input "[DATE]" at bounding box center [177, 172] width 46 height 16
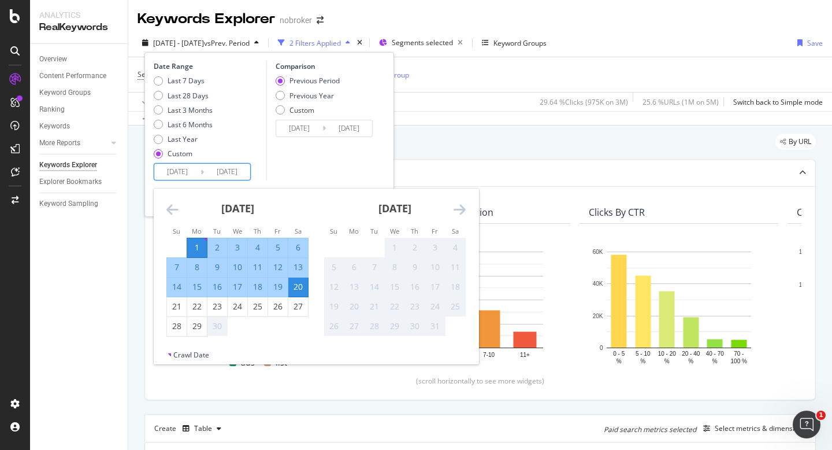
click at [190, 239] on div "1" at bounding box center [197, 247] width 20 height 19
click at [191, 325] on div "29" at bounding box center [197, 326] width 20 height 12
type input "[DATE]"
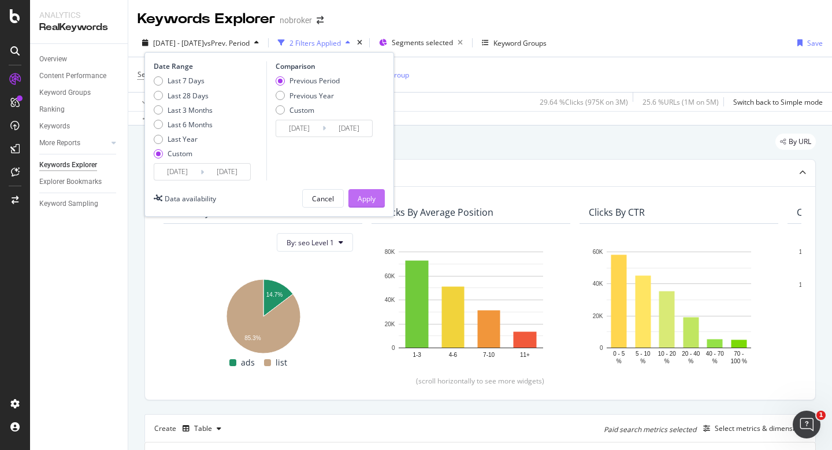
click at [362, 194] on div "Apply" at bounding box center [367, 199] width 18 height 10
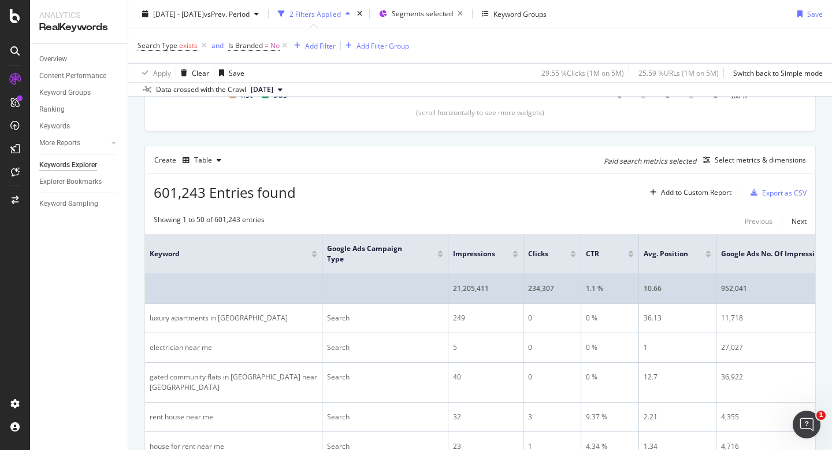
scroll to position [269, 0]
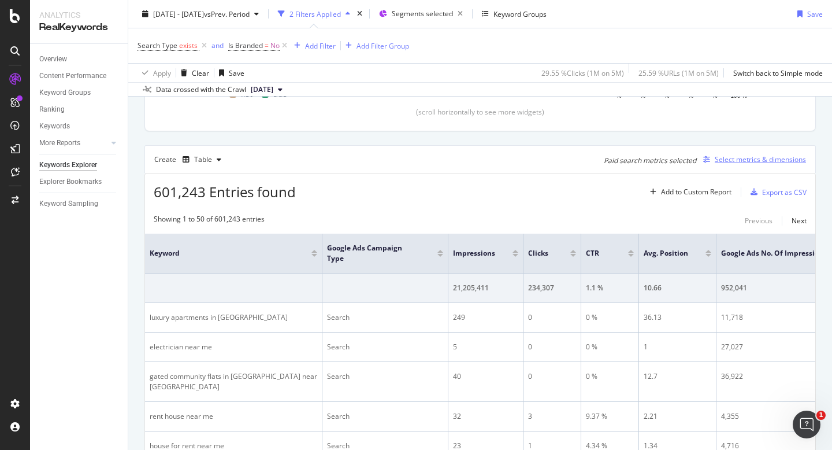
click at [763, 161] on div "Select metrics & dimensions" at bounding box center [760, 159] width 91 height 10
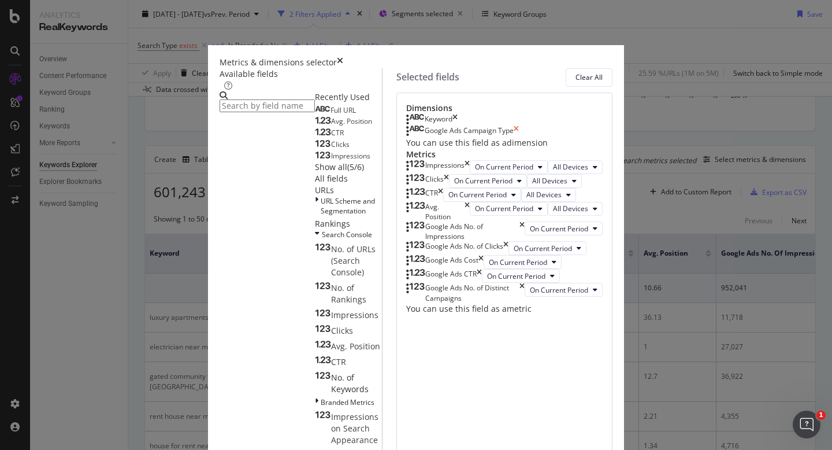
click at [519, 137] on icon "times" at bounding box center [516, 131] width 5 height 12
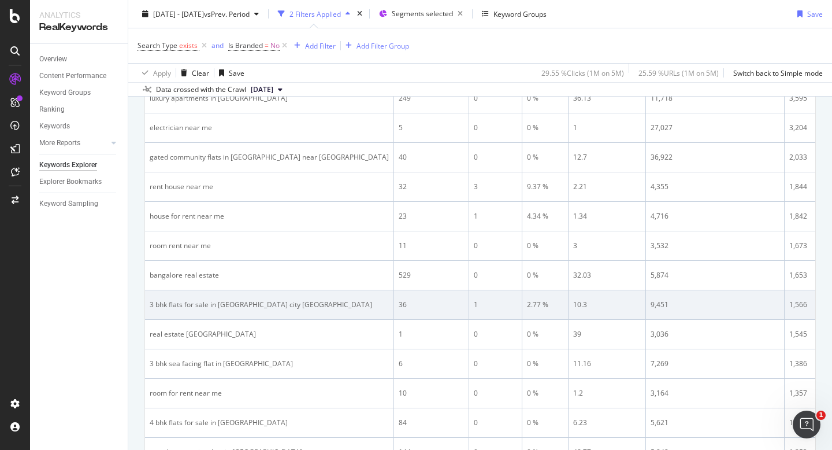
scroll to position [484, 0]
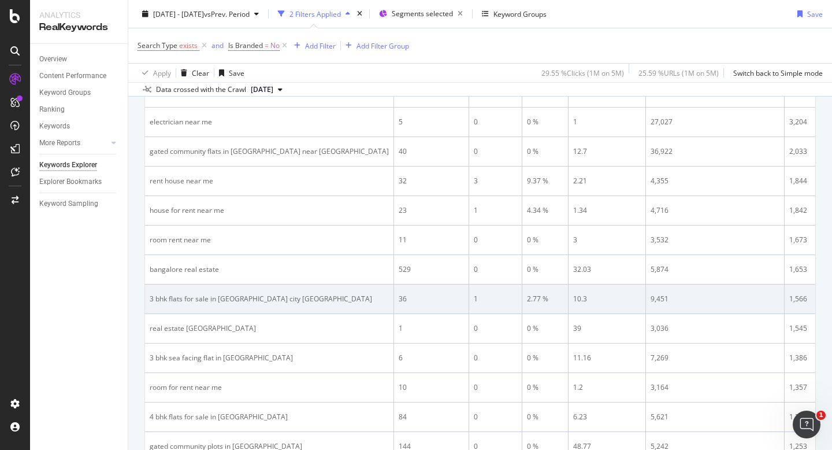
click at [243, 302] on div "3 bhk flats for sale in hitech city hyderabad" at bounding box center [269, 299] width 239 height 10
copy div "3 bhk flats for sale in hitech city hyderabad"
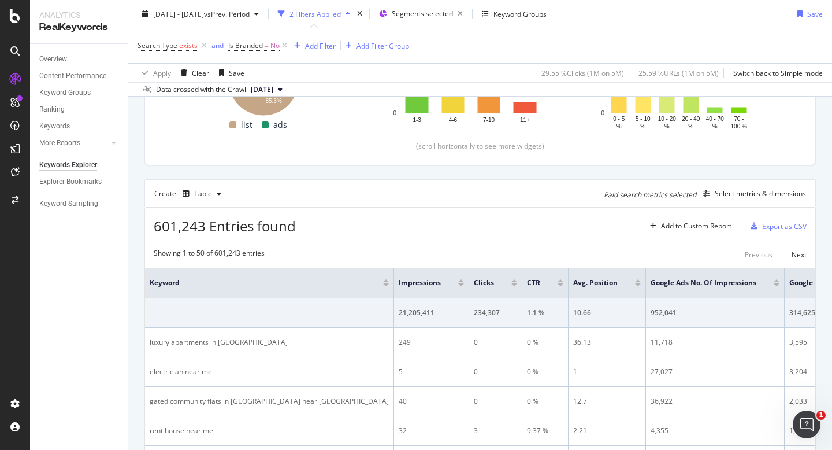
scroll to position [0, 0]
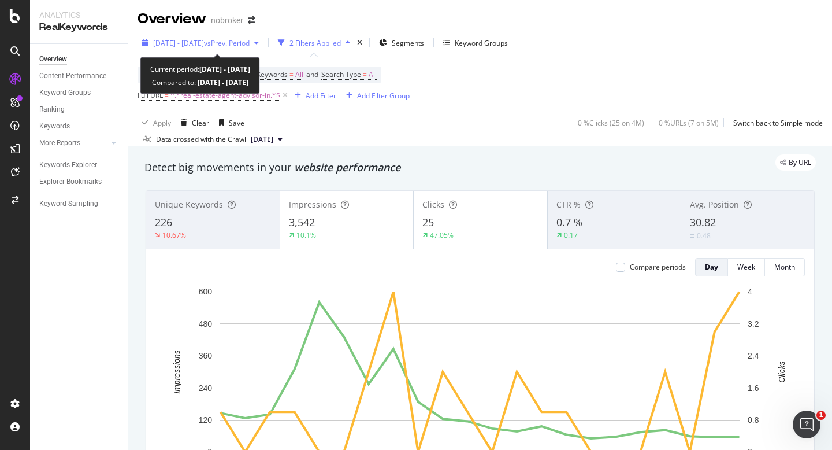
click at [172, 43] on span "[DATE] - [DATE]" at bounding box center [178, 43] width 51 height 10
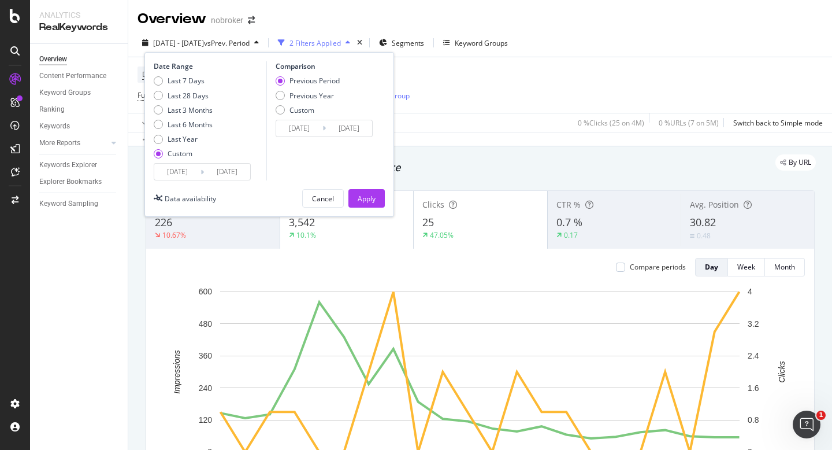
click at [170, 173] on input "[DATE]" at bounding box center [177, 172] width 46 height 16
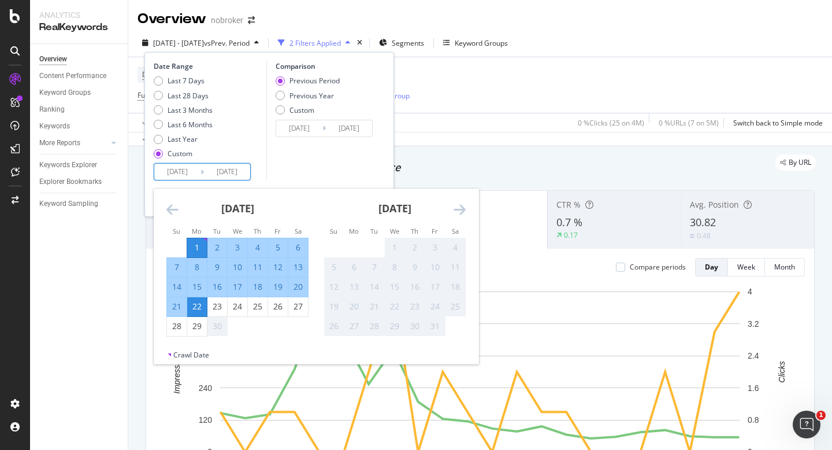
click at [200, 251] on div "1" at bounding box center [197, 248] width 20 height 12
click at [201, 325] on div "29" at bounding box center [197, 326] width 20 height 12
type input "[DATE]"
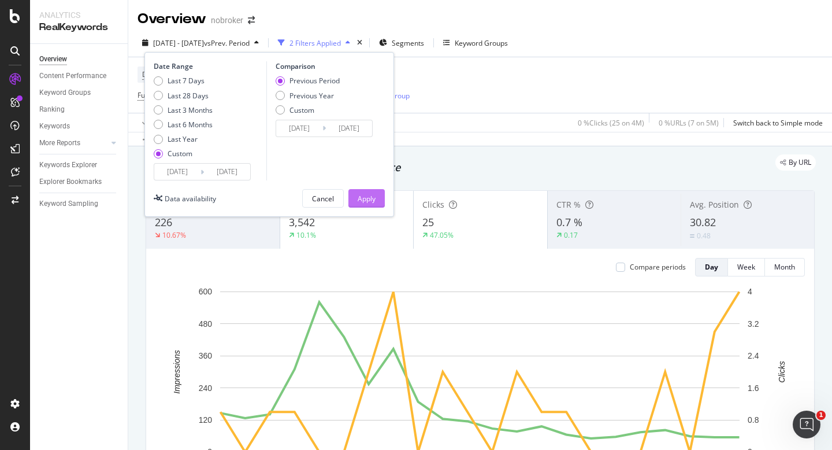
click at [368, 198] on div "Apply" at bounding box center [367, 199] width 18 height 10
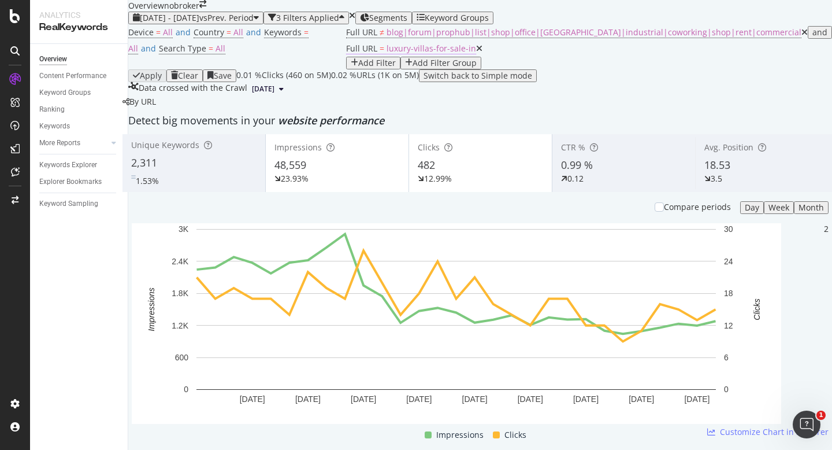
click at [476, 54] on span "luxury-villas-for-sale-in" at bounding box center [432, 48] width 90 height 11
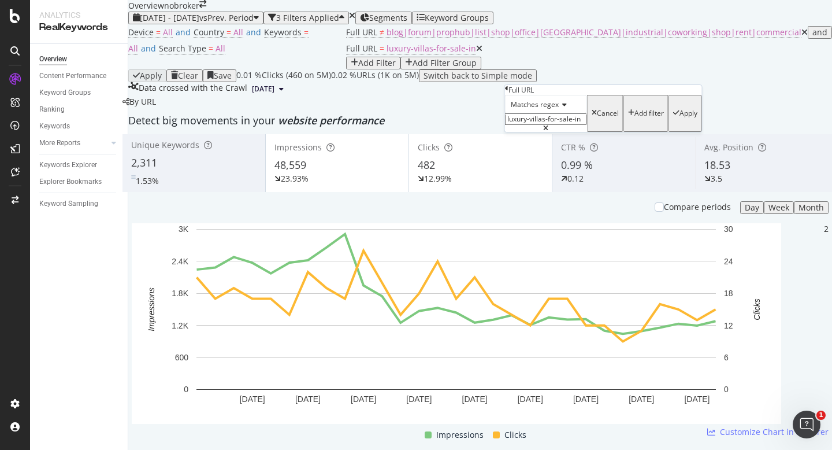
click at [569, 125] on input "luxury-villas-for-sale-in" at bounding box center [546, 119] width 82 height 12
paste input "|residential-land-plots-for-sale|buy|"
drag, startPoint x: 602, startPoint y: 147, endPoint x: 646, endPoint y: 147, distance: 43.9
click at [646, 132] on div "Matches regex |residential-land-plots-for-sale|buy| Cancel Add filter Apply" at bounding box center [603, 113] width 197 height 37
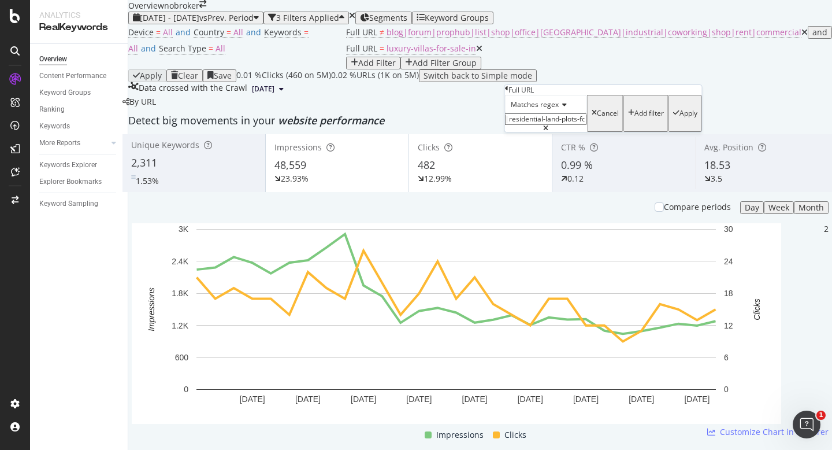
scroll to position [0, 0]
type input "residential-land-plots-for-sale"
click at [680, 117] on div "Apply" at bounding box center [689, 113] width 18 height 8
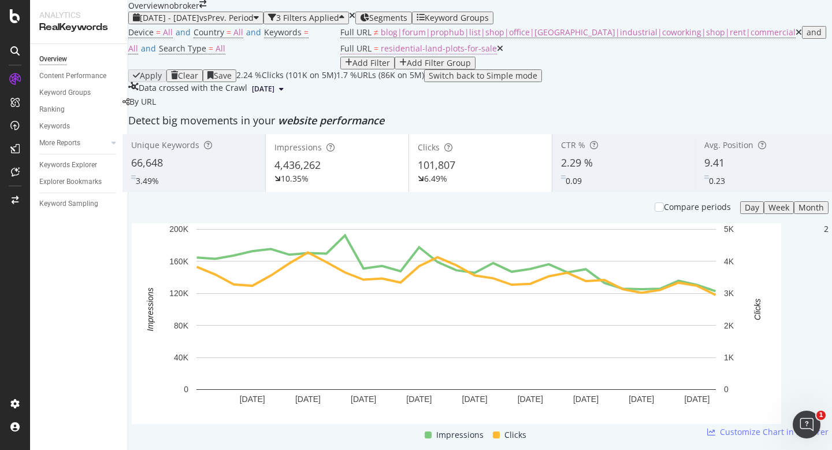
click at [497, 54] on span "residential-land-plots-for-sale" at bounding box center [439, 48] width 116 height 11
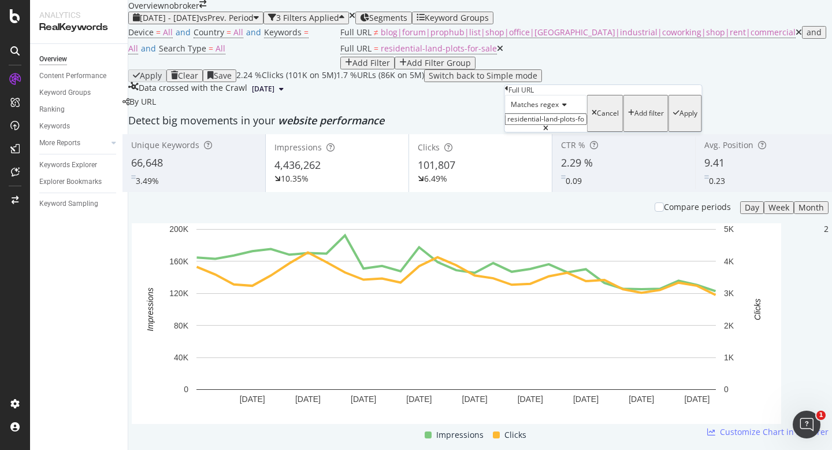
click at [569, 125] on input "residential-land-plots-for-sale" at bounding box center [546, 119] width 82 height 12
click at [597, 117] on div "Cancel" at bounding box center [608, 113] width 22 height 8
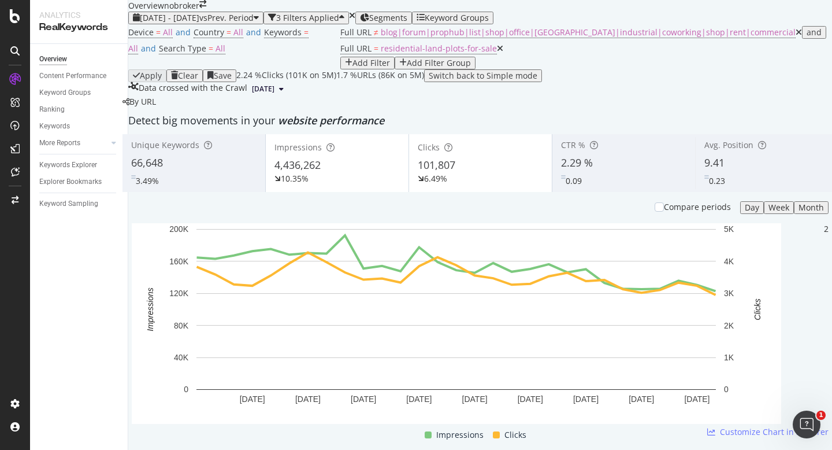
click at [503, 53] on icon at bounding box center [500, 49] width 6 height 8
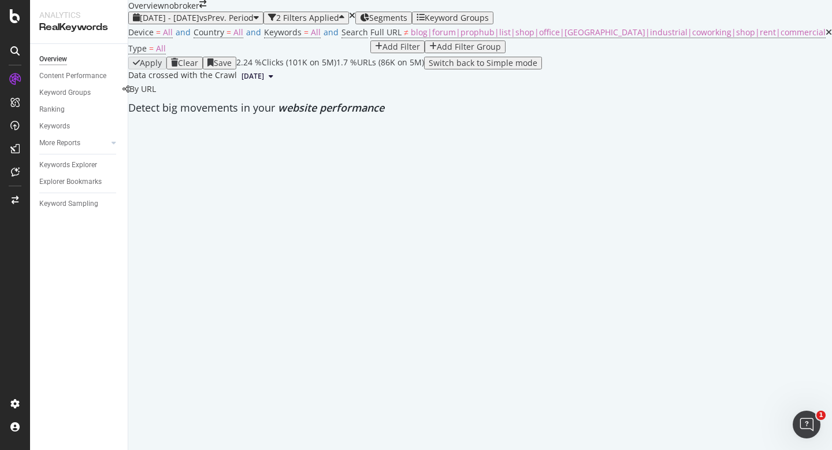
click at [408, 23] on span "Segments" at bounding box center [388, 17] width 38 height 11
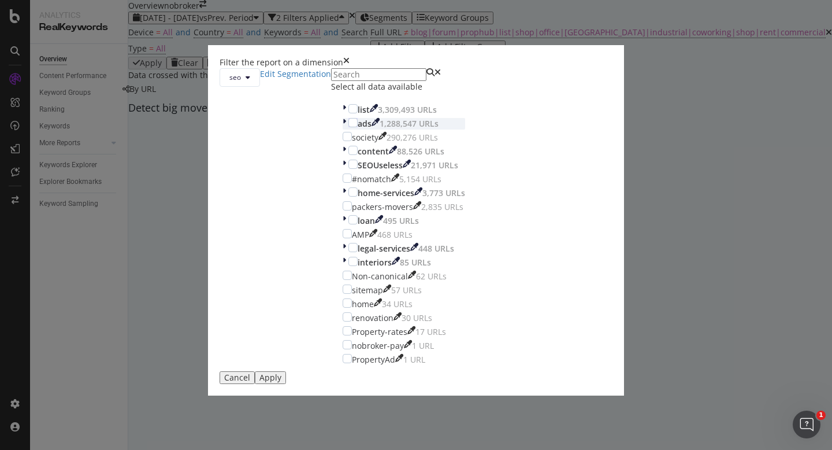
click at [343, 129] on icon "modal" at bounding box center [344, 124] width 3 height 12
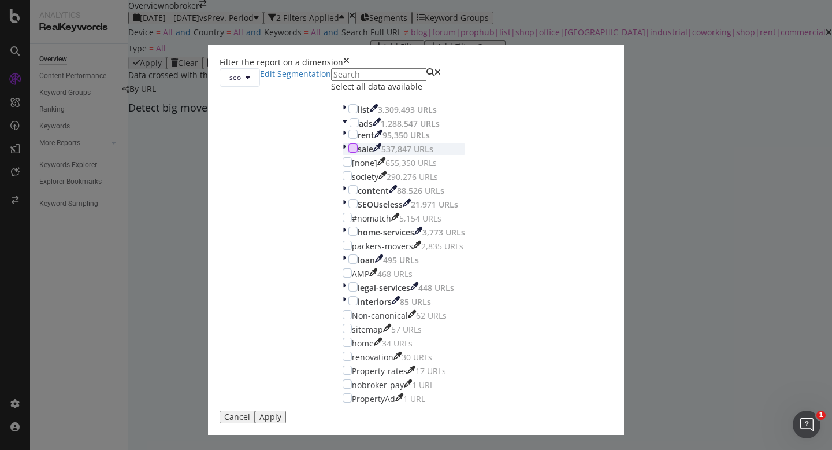
click at [349, 153] on div "modal" at bounding box center [353, 147] width 9 height 9
click at [282, 412] on div "Apply" at bounding box center [271, 416] width 22 height 9
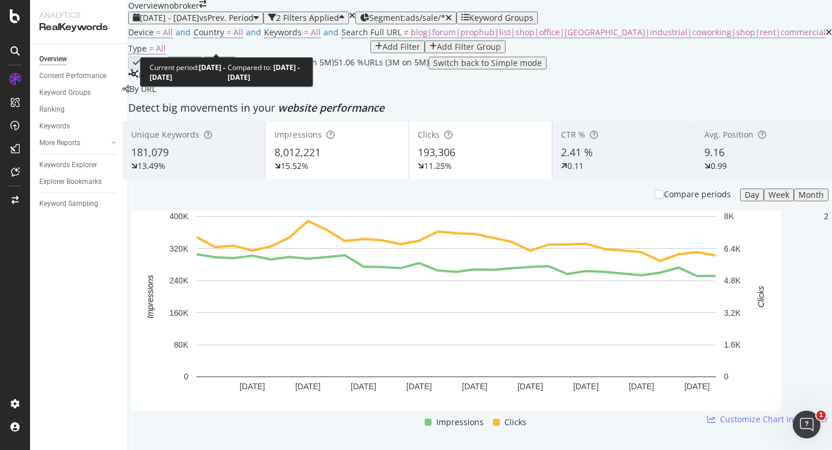
click at [191, 23] on span "2025 Sep. 1st - Sep. 29th" at bounding box center [170, 17] width 60 height 11
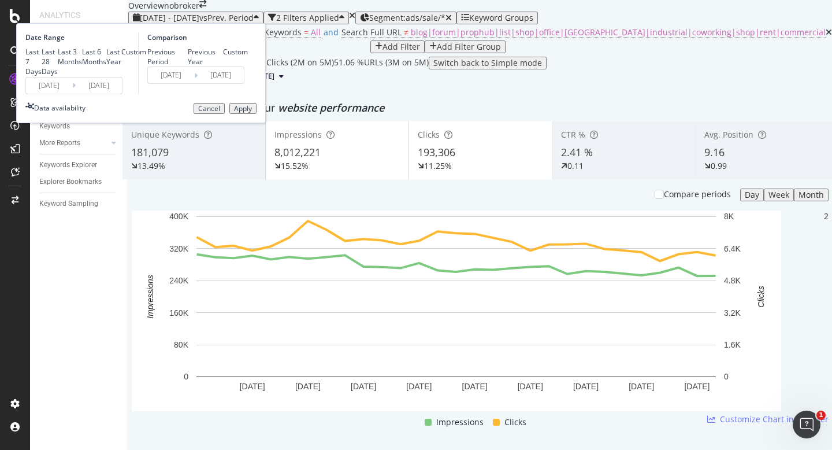
click at [72, 94] on input "2025/09/01" at bounding box center [49, 85] width 46 height 16
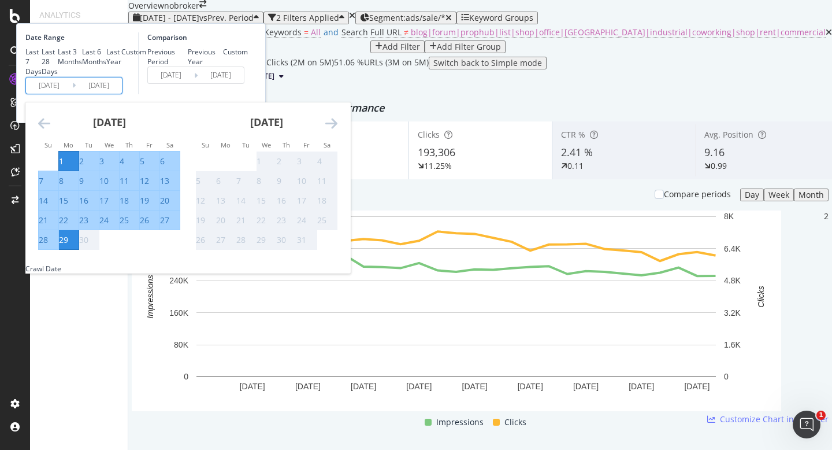
click at [50, 130] on icon "Move backward to switch to the previous month." at bounding box center [44, 123] width 12 height 14
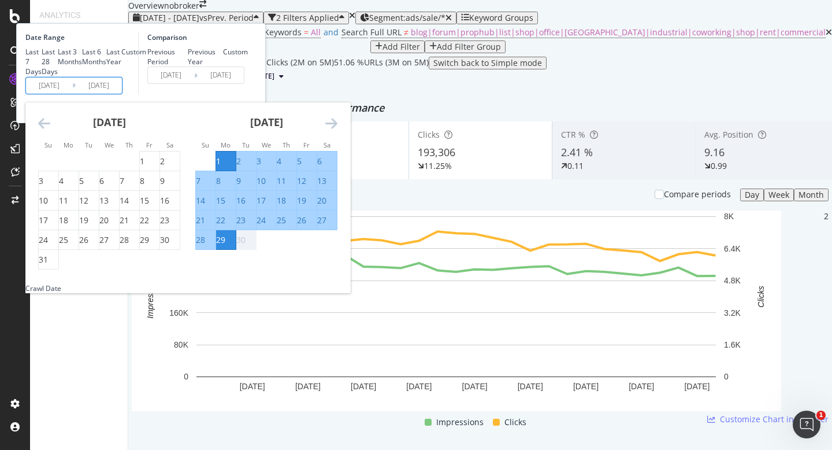
click at [50, 130] on icon "Move backward to switch to the previous month." at bounding box center [44, 123] width 12 height 14
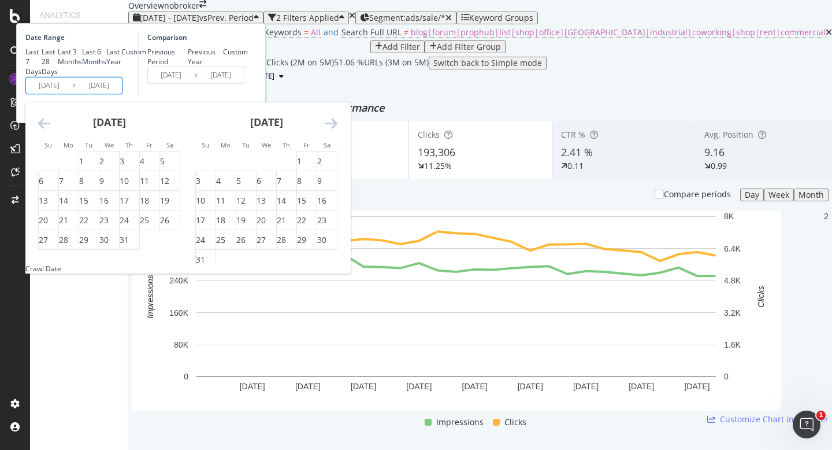
click at [50, 130] on icon "Move backward to switch to the previous month." at bounding box center [44, 123] width 12 height 14
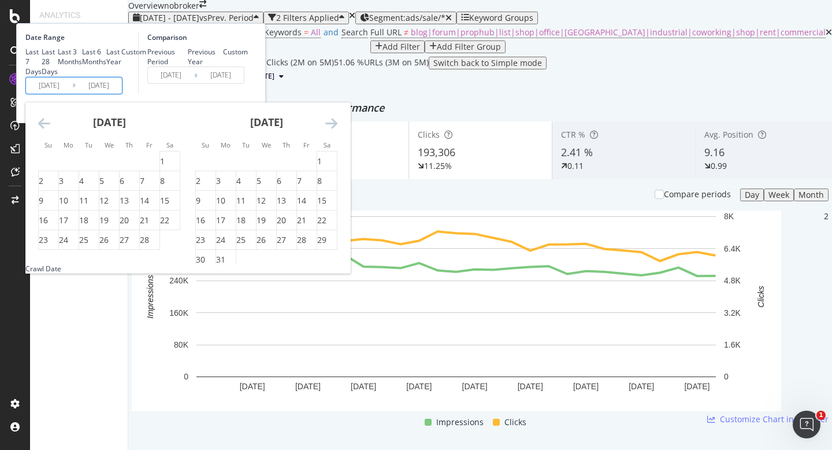
click at [50, 130] on icon "Move backward to switch to the previous month." at bounding box center [44, 123] width 12 height 14
click at [276, 167] on div "1" at bounding box center [267, 161] width 20 height 12
type input "2025/01/01"
type input "2024/04/04"
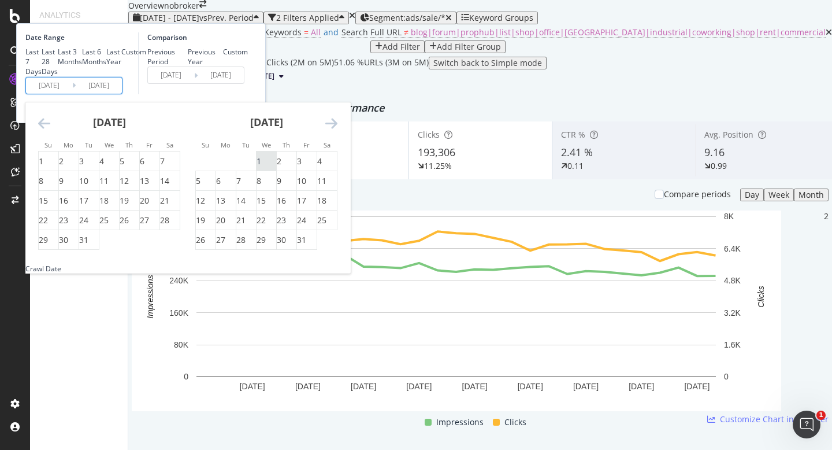
type input "2024/12/31"
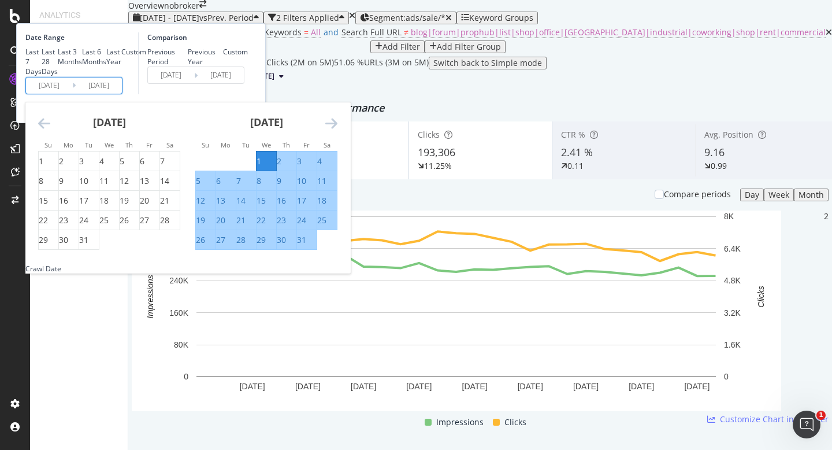
click at [248, 94] on div "Comparison Previous Period Previous Year Custom 2024/04/04 Navigate forward to …" at bounding box center [193, 63] width 110 height 62
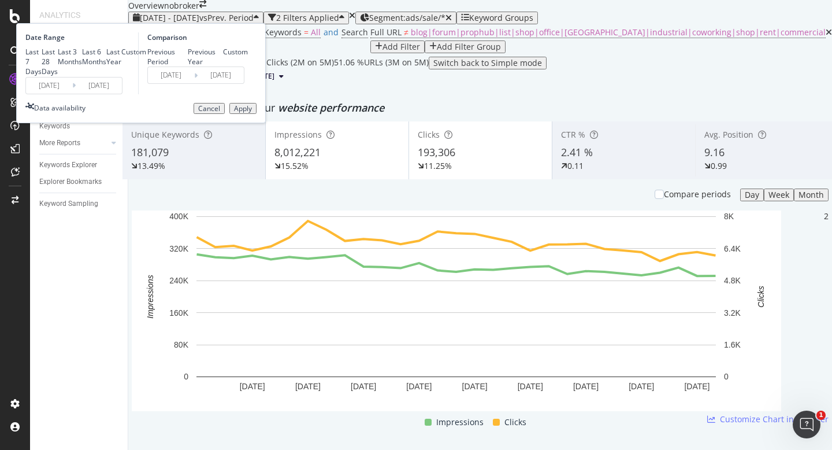
click at [252, 113] on div "Apply" at bounding box center [243, 109] width 18 height 8
